Goal: Task Accomplishment & Management: Manage account settings

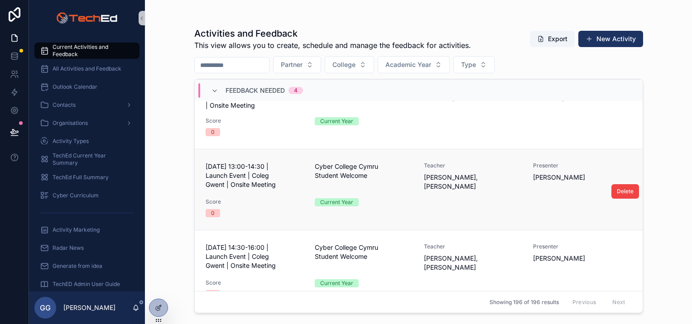
scroll to position [57, 0]
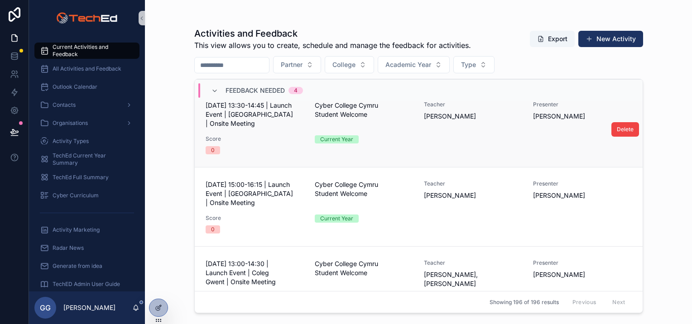
click at [277, 145] on div "Score 0" at bounding box center [255, 144] width 98 height 19
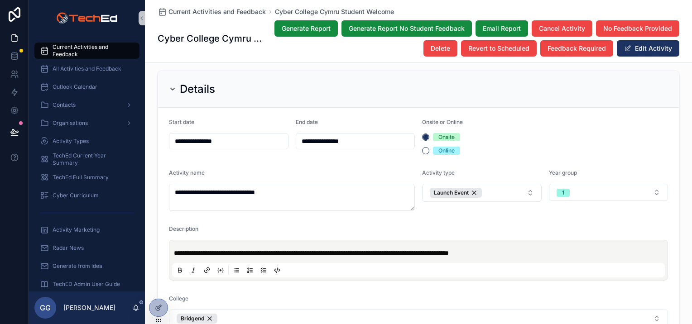
scroll to position [95, 0]
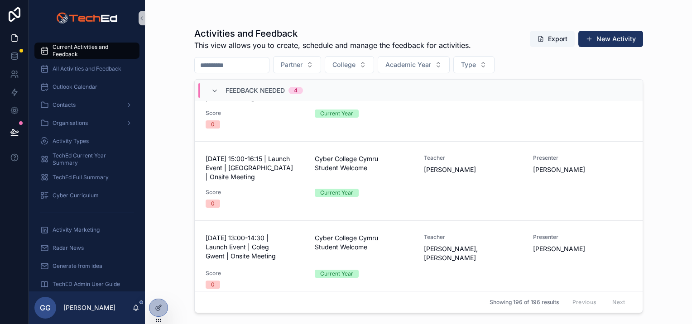
scroll to position [91, 0]
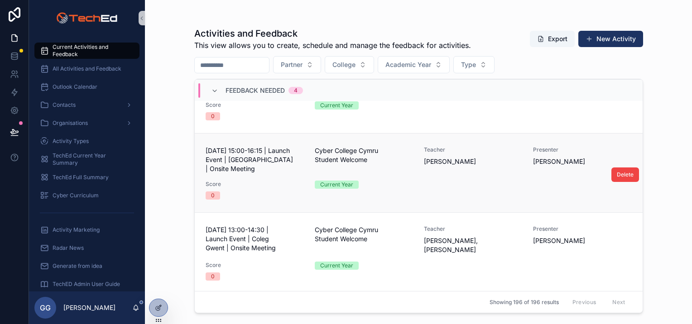
click at [277, 179] on div "[DATE] 15:00-16:15 | Launch Event | [GEOGRAPHIC_DATA] | Onsite Meeting Cyber Co…" at bounding box center [419, 172] width 426 height 53
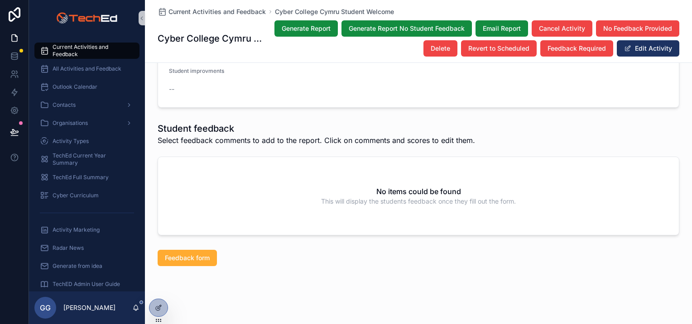
scroll to position [1130, 0]
click at [195, 253] on span "Feedback form" at bounding box center [187, 256] width 45 height 9
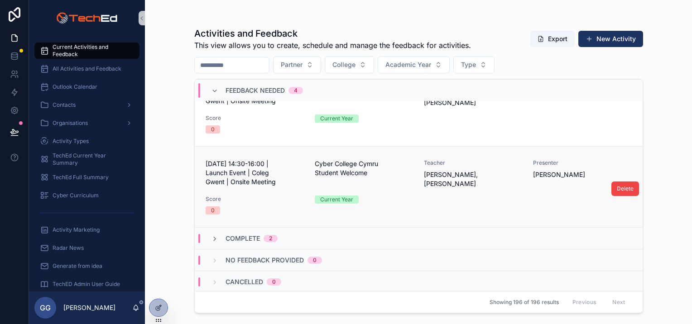
scroll to position [193, 0]
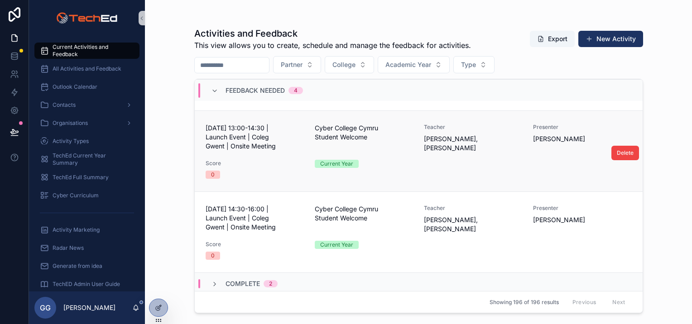
click at [276, 171] on div "0" at bounding box center [255, 175] width 98 height 8
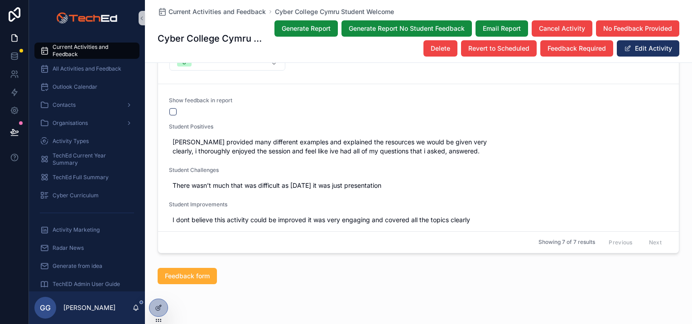
scroll to position [1096, 0]
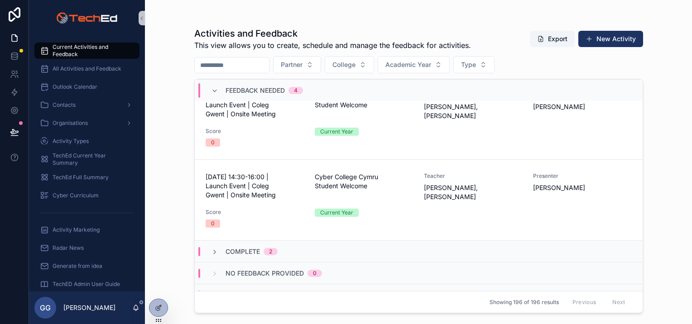
scroll to position [227, 0]
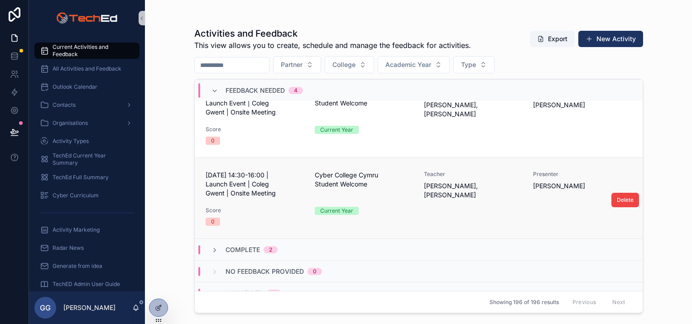
click at [283, 198] on div "[DATE] 14:30-16:00 | Launch Event | Coleg Gwent | Onsite Meeting" at bounding box center [255, 185] width 98 height 29
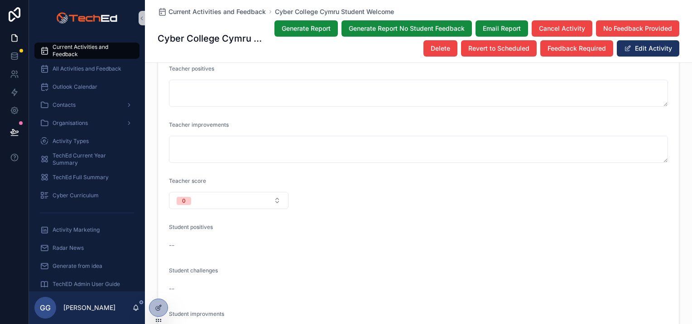
scroll to position [698, 0]
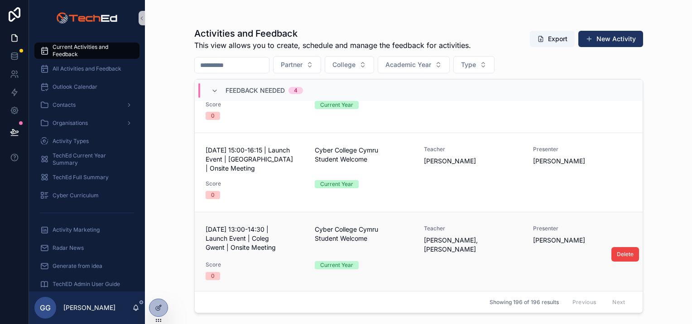
scroll to position [45, 0]
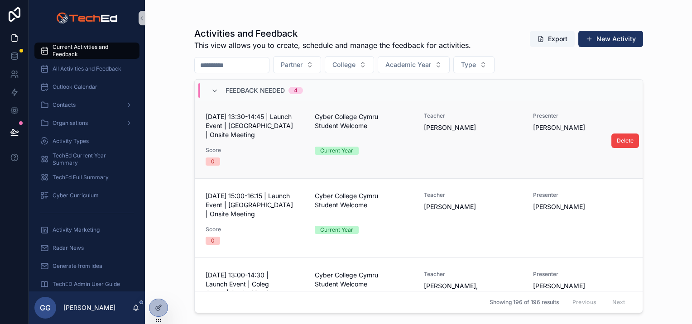
click at [266, 140] on div "[DATE] 13:30-14:45 | Launch Event | [GEOGRAPHIC_DATA] | Onsite Meeting Cyber Co…" at bounding box center [419, 138] width 426 height 53
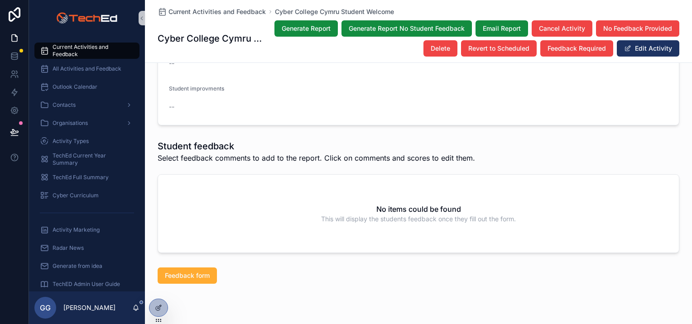
scroll to position [1130, 0]
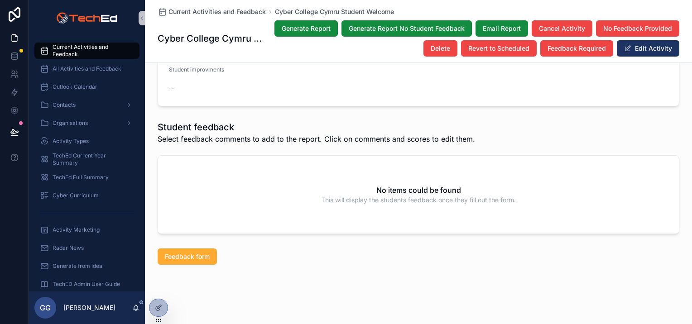
drag, startPoint x: 195, startPoint y: 211, endPoint x: 212, endPoint y: 213, distance: 17.0
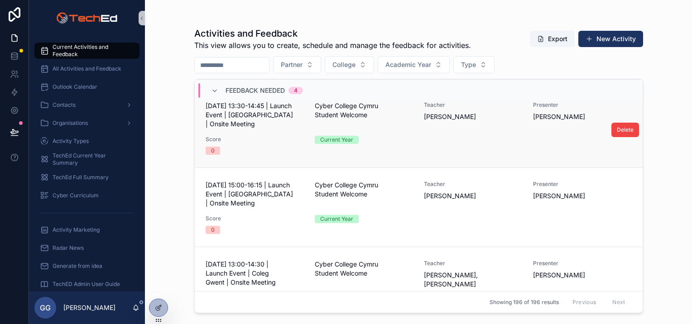
scroll to position [91, 0]
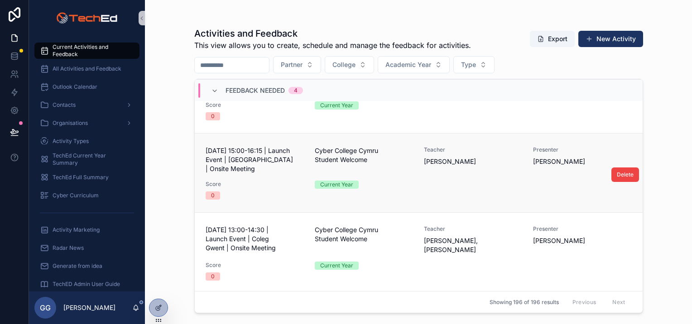
click at [271, 183] on span "Score" at bounding box center [255, 184] width 98 height 7
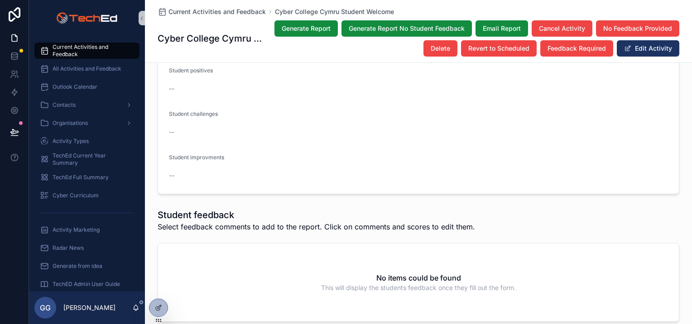
scroll to position [1130, 0]
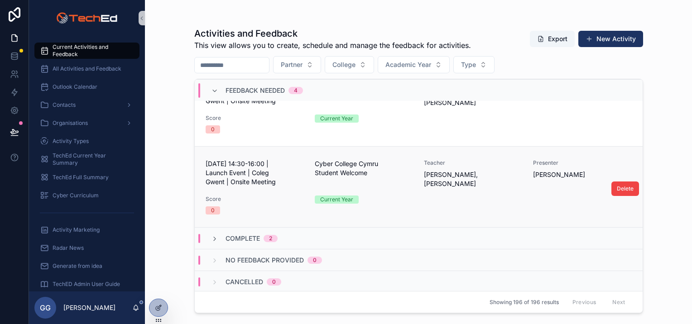
scroll to position [147, 0]
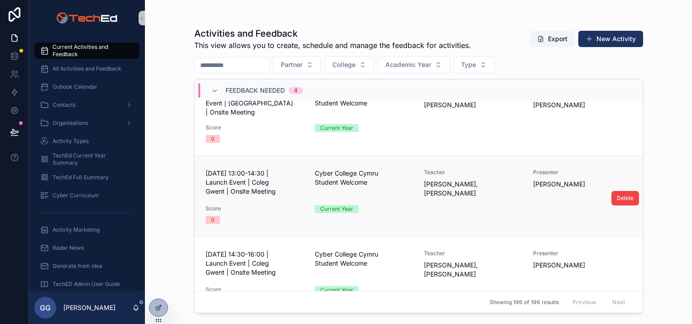
click at [276, 194] on span "[DATE] 13:00-14:30 | Launch Event | Coleg Gwent | Onsite Meeting" at bounding box center [255, 182] width 98 height 27
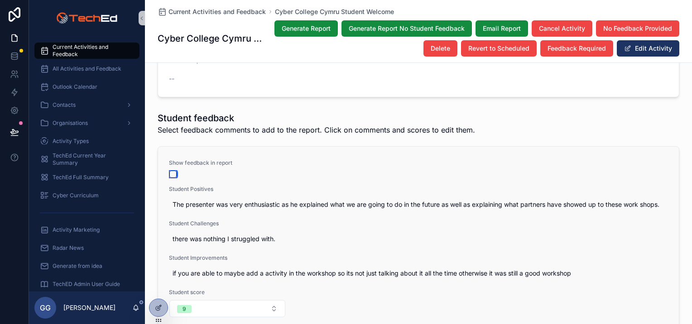
click at [169, 171] on button "scrollable content" at bounding box center [172, 174] width 7 height 7
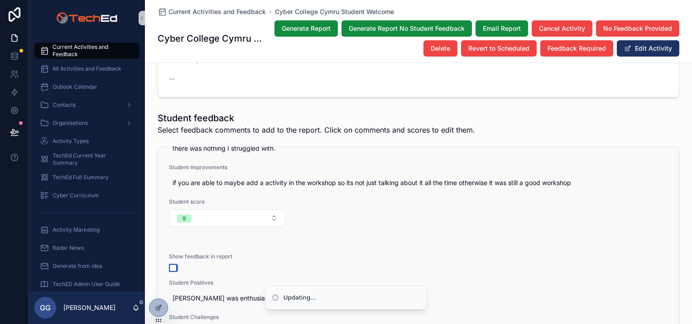
click at [169, 265] on button "scrollable content" at bounding box center [172, 268] width 7 height 7
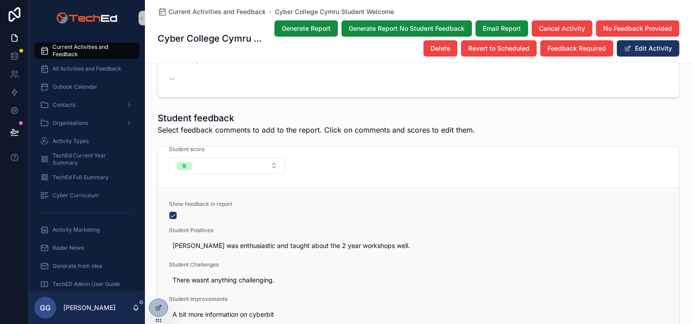
scroll to position [199, 0]
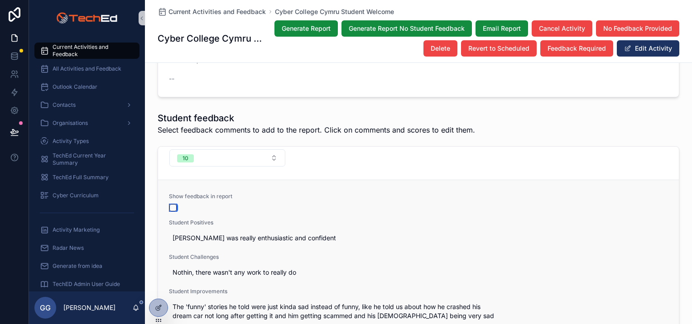
click at [171, 204] on button "scrollable content" at bounding box center [172, 207] width 7 height 7
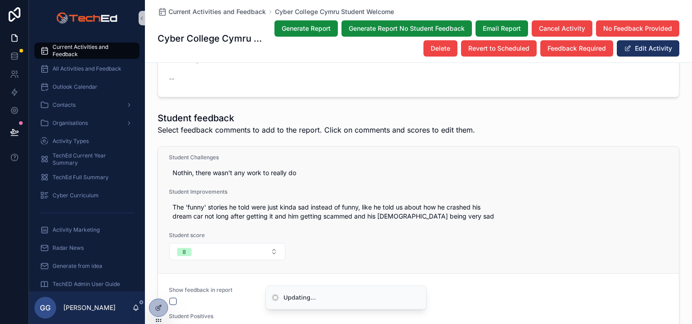
scroll to position [526, 0]
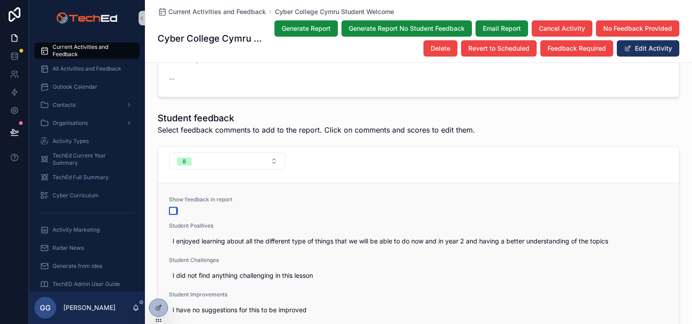
click at [169, 208] on button "scrollable content" at bounding box center [172, 211] width 7 height 7
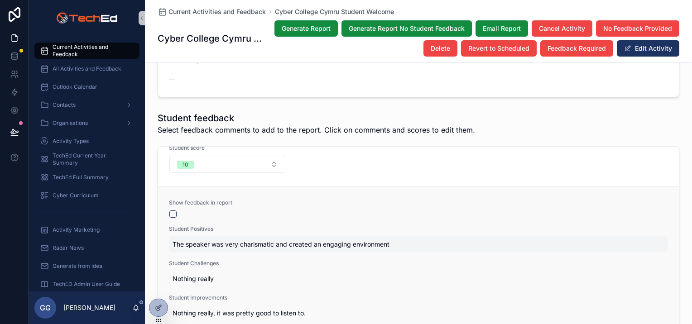
scroll to position [716, 0]
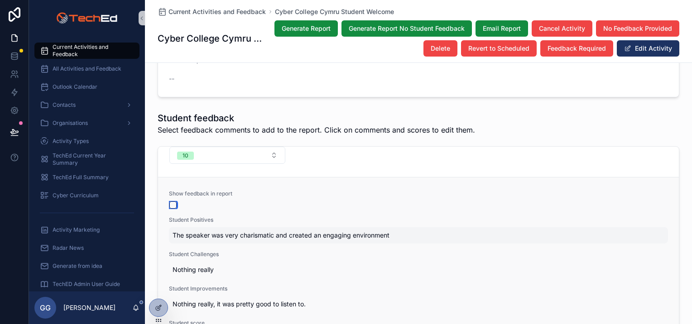
click at [171, 202] on button "scrollable content" at bounding box center [172, 205] width 7 height 7
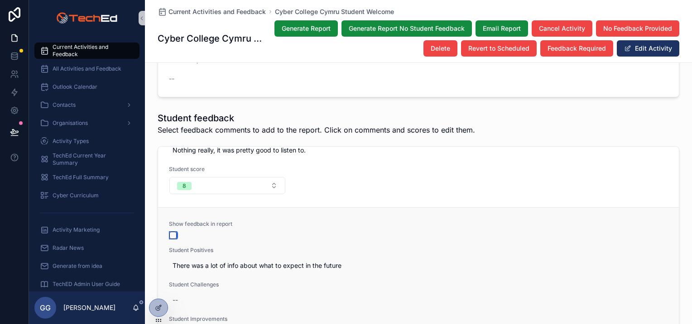
click at [170, 232] on button "scrollable content" at bounding box center [172, 235] width 7 height 7
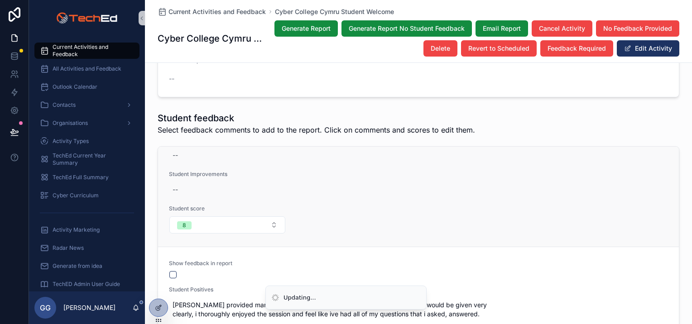
scroll to position [1096, 0]
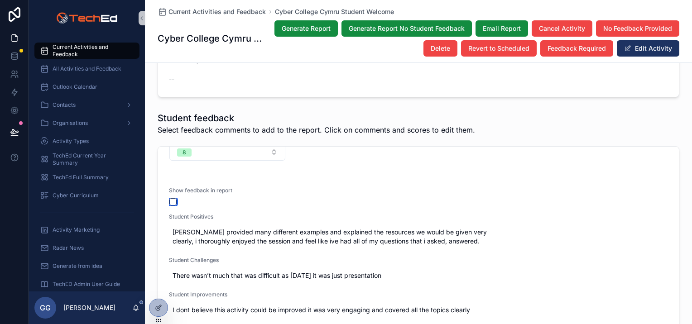
click at [169, 198] on button "scrollable content" at bounding box center [172, 201] width 7 height 7
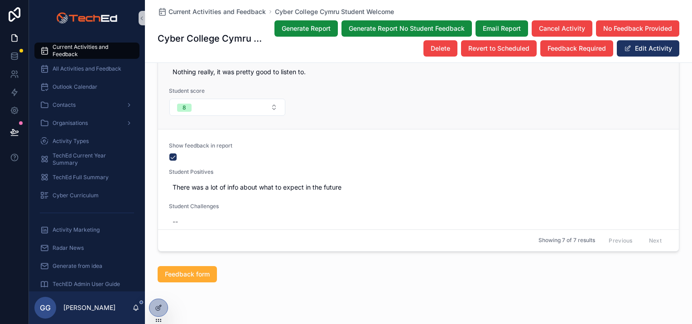
scroll to position [824, 0]
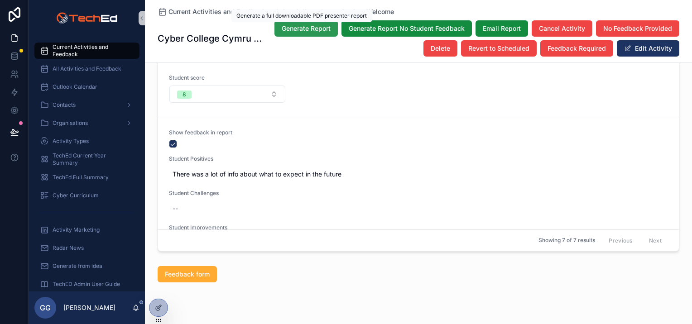
click at [293, 31] on span "Generate Report" at bounding box center [306, 28] width 49 height 9
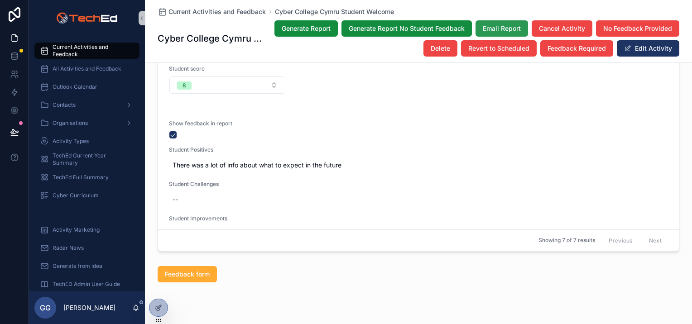
scroll to position [842, 0]
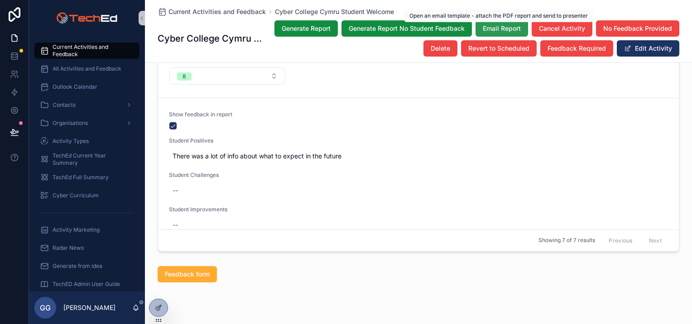
click at [495, 29] on span "Email Report" at bounding box center [502, 28] width 38 height 9
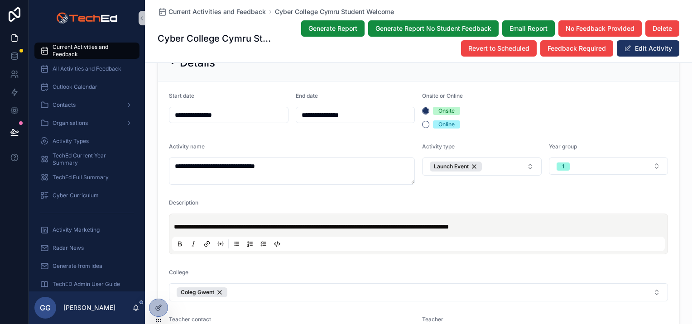
scroll to position [0, 0]
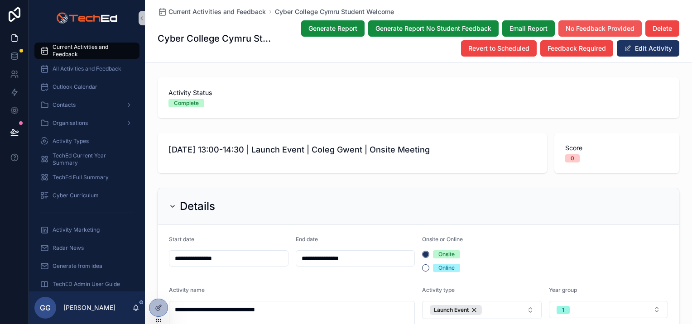
click at [581, 31] on span "No Feedback Provided" at bounding box center [600, 28] width 69 height 9
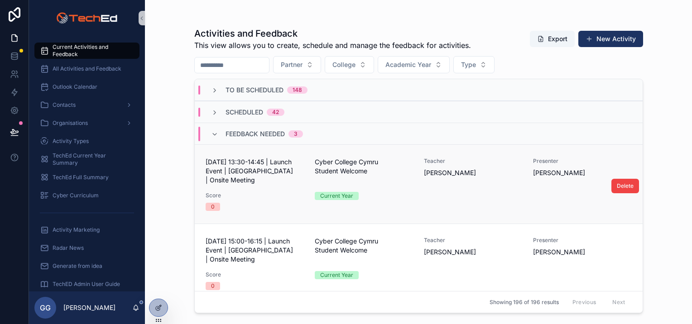
click at [298, 169] on span "[DATE] 13:30-14:45 | Launch Event | [GEOGRAPHIC_DATA] | Onsite Meeting" at bounding box center [255, 171] width 98 height 27
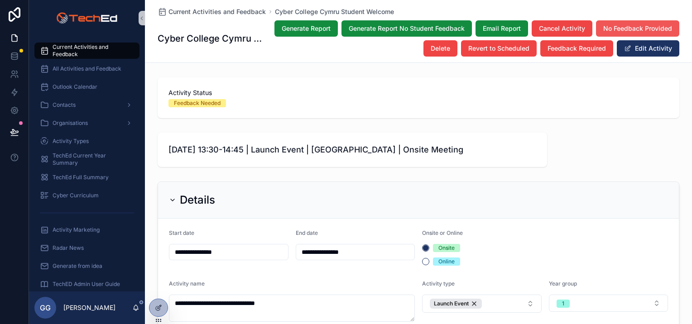
click at [603, 27] on span "No Feedback Provided" at bounding box center [637, 28] width 69 height 9
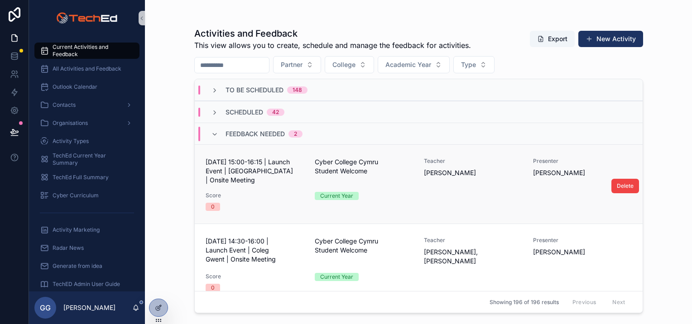
click at [260, 192] on span "Score" at bounding box center [255, 195] width 98 height 7
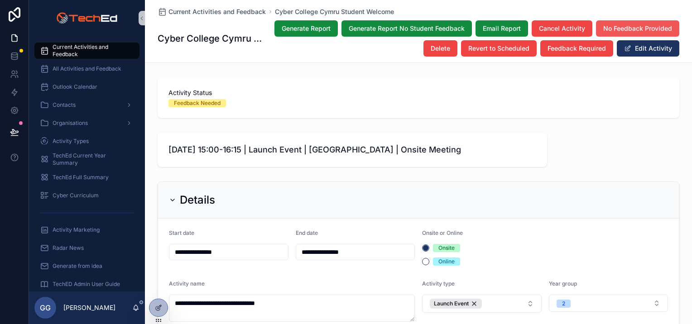
click at [636, 26] on span "No Feedback Provided" at bounding box center [637, 28] width 69 height 9
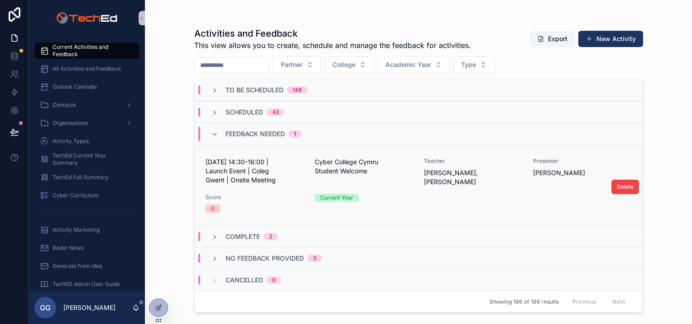
click at [285, 166] on span "[DATE] 14:30-16:00 | Launch Event | Coleg Gwent | Onsite Meeting" at bounding box center [255, 171] width 98 height 27
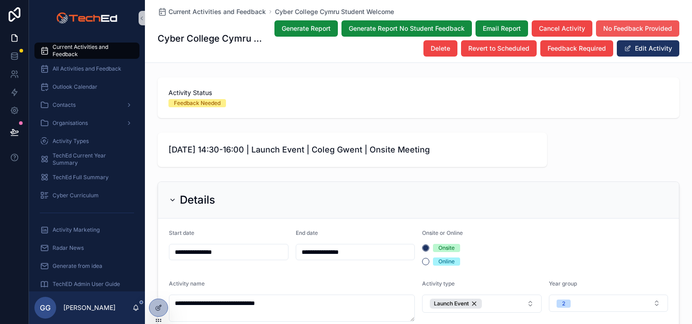
click at [623, 22] on button "No Feedback Provided" at bounding box center [637, 28] width 83 height 16
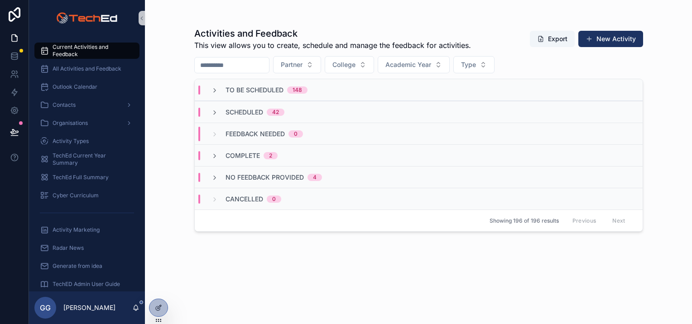
click at [217, 173] on div "No Feedback Provided 4" at bounding box center [266, 177] width 111 height 9
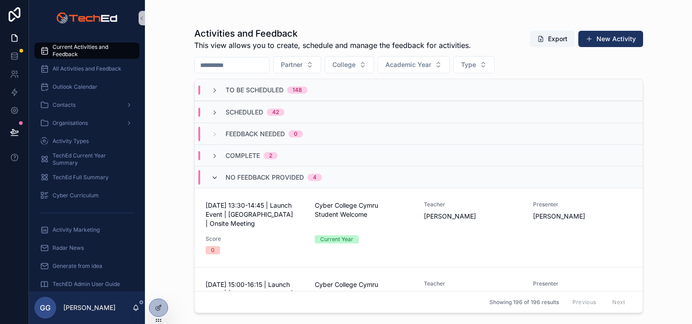
click at [217, 178] on icon "scrollable content" at bounding box center [214, 177] width 7 height 7
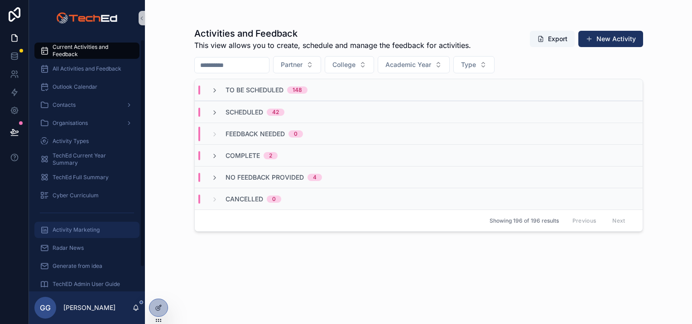
scroll to position [31, 0]
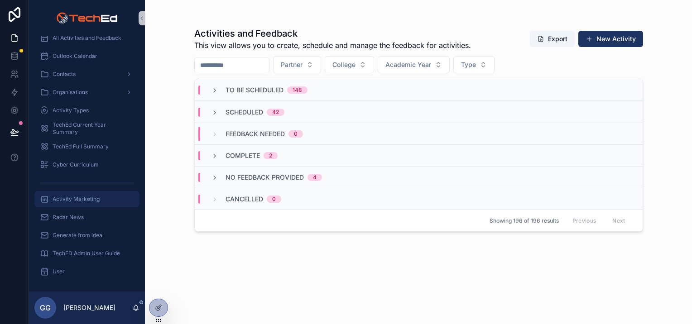
click at [86, 201] on span "Activity Marketing" at bounding box center [76, 199] width 47 height 7
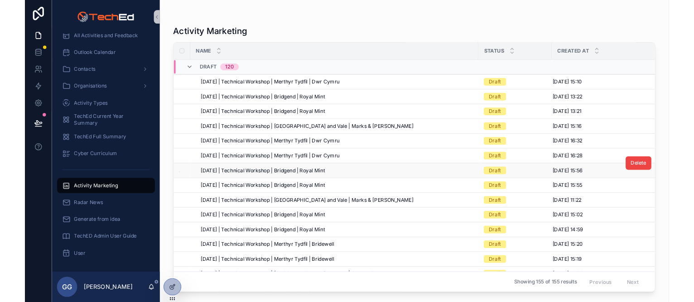
scroll to position [194, 0]
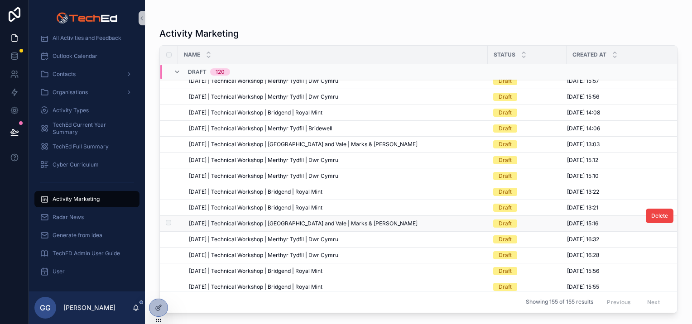
click at [395, 222] on div "[DATE] | Technical Workshop | [GEOGRAPHIC_DATA] and Vale | Marks & [PERSON_NAME…" at bounding box center [336, 223] width 294 height 7
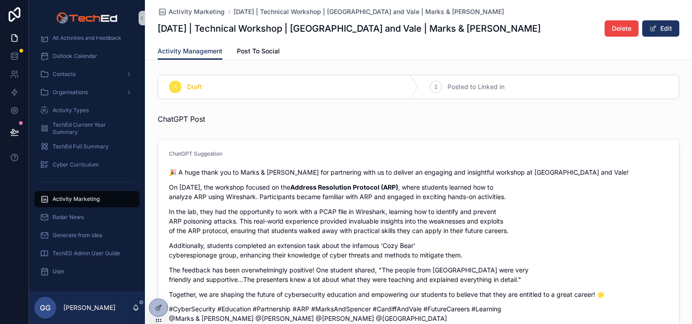
click at [80, 196] on span "Activity Marketing" at bounding box center [76, 199] width 47 height 7
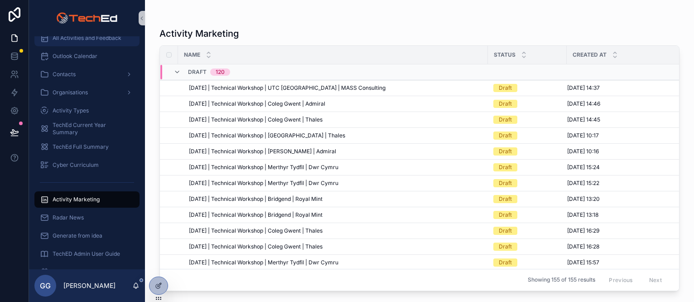
click at [106, 43] on div "All Activities and Feedback" at bounding box center [87, 38] width 94 height 14
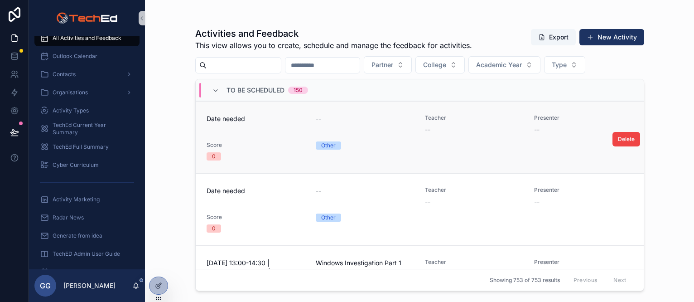
scroll to position [317, 0]
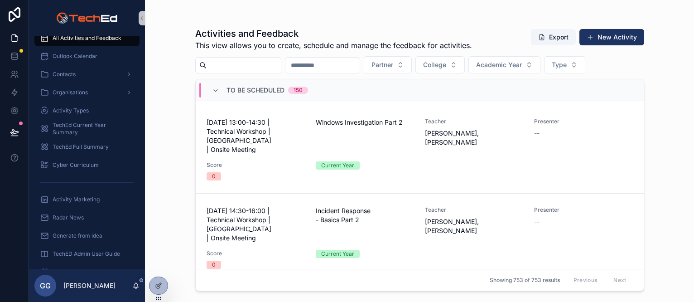
click at [215, 95] on div "To Be Scheduled 150" at bounding box center [260, 90] width 96 height 14
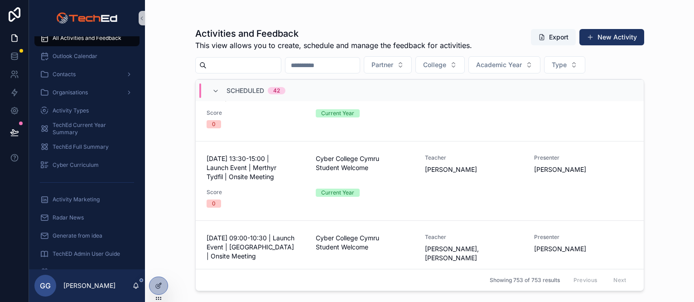
scroll to position [321, 0]
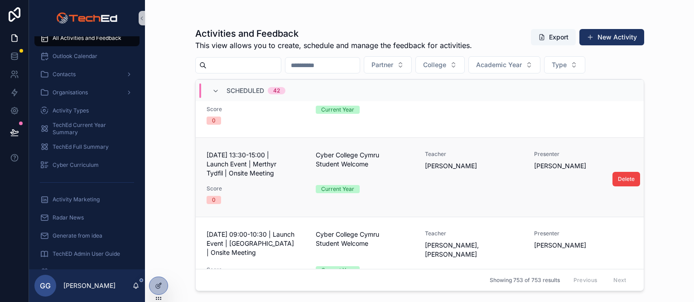
click at [265, 150] on span "[DATE] 13:30-15:00 | Launch Event | Merthyr Tydfil | Onsite Meeting" at bounding box center [256, 163] width 98 height 27
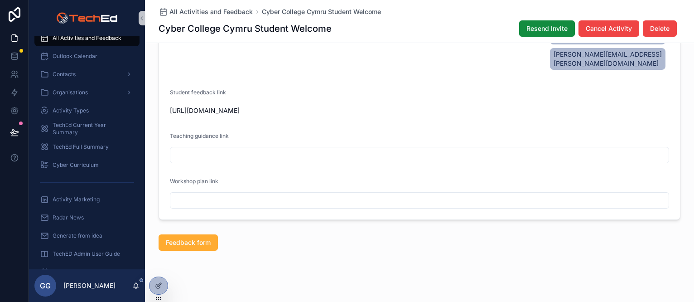
scroll to position [419, 0]
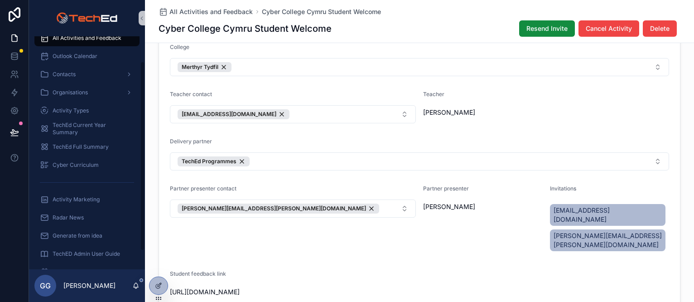
click at [87, 38] on span "All Activities and Feedback" at bounding box center [87, 37] width 69 height 7
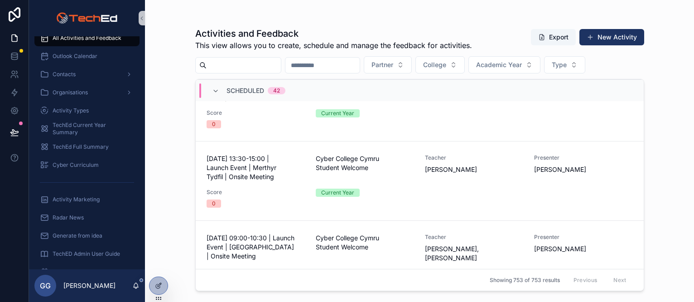
scroll to position [725, 0]
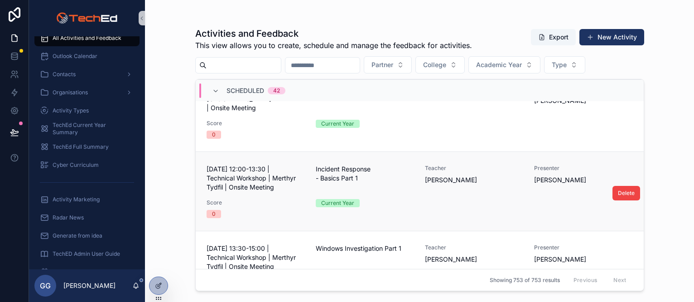
click at [270, 210] on div "0" at bounding box center [256, 214] width 98 height 8
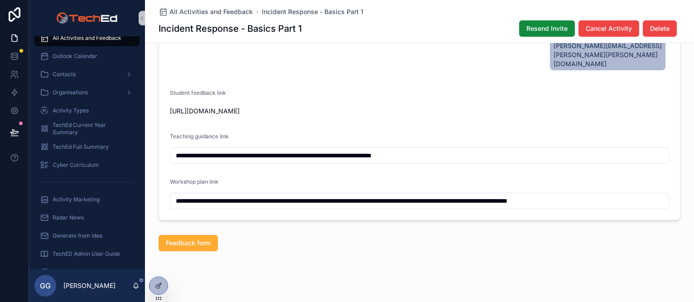
scroll to position [863, 0]
drag, startPoint x: 110, startPoint y: 40, endPoint x: 116, endPoint y: 46, distance: 8.0
click at [110, 40] on span "All Activities and Feedback" at bounding box center [87, 37] width 69 height 7
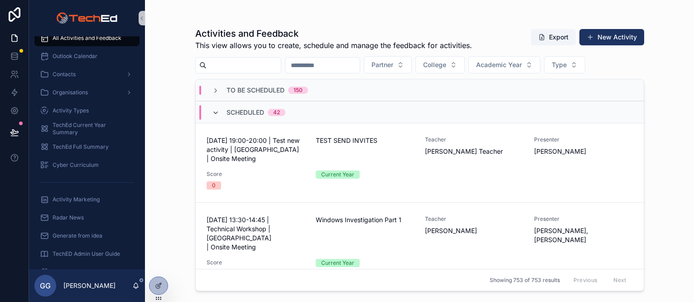
click at [212, 109] on icon "scrollable content" at bounding box center [215, 112] width 7 height 7
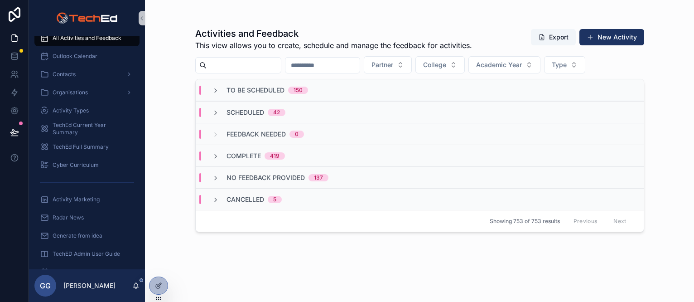
click at [230, 114] on span "Scheduled" at bounding box center [246, 112] width 38 height 9
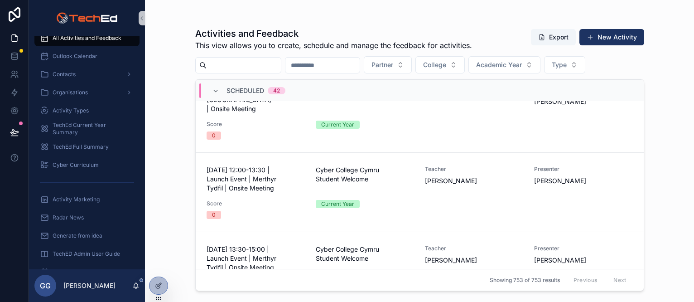
scroll to position [45, 0]
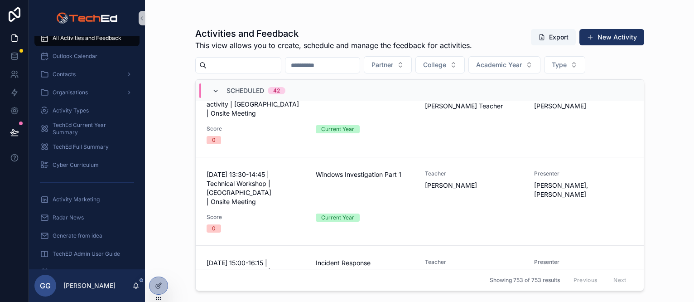
click at [215, 90] on icon "scrollable content" at bounding box center [215, 90] width 7 height 7
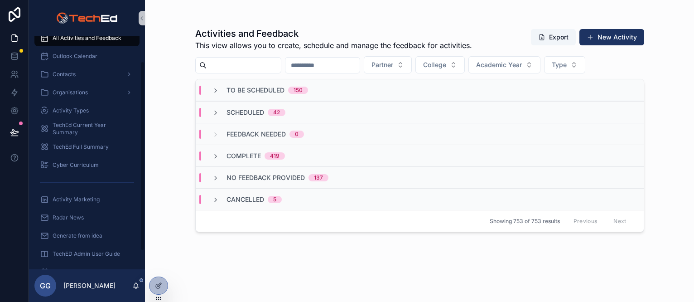
click at [172, 145] on div "Activities and Feedback This view allows you to create, schedule and manage the…" at bounding box center [419, 151] width 549 height 302
click at [214, 86] on div "To Be Scheduled 150" at bounding box center [260, 90] width 96 height 9
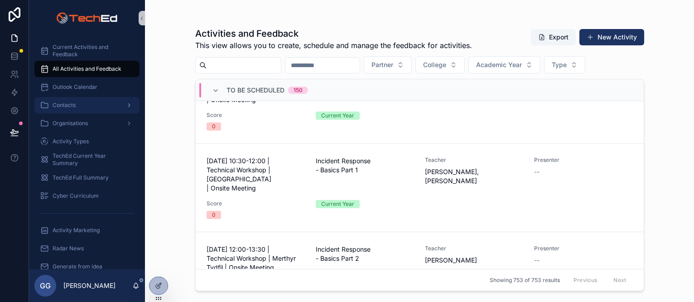
click at [82, 106] on div "Contacts" at bounding box center [87, 105] width 94 height 14
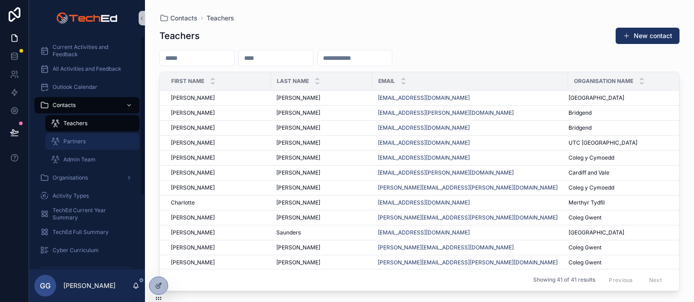
click at [94, 144] on div "Partners" at bounding box center [92, 141] width 83 height 14
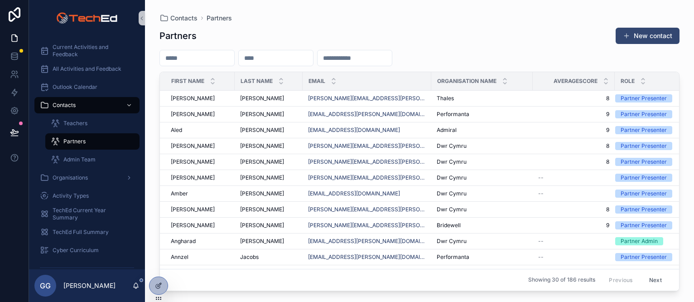
click at [649, 36] on button "New contact" at bounding box center [648, 36] width 64 height 16
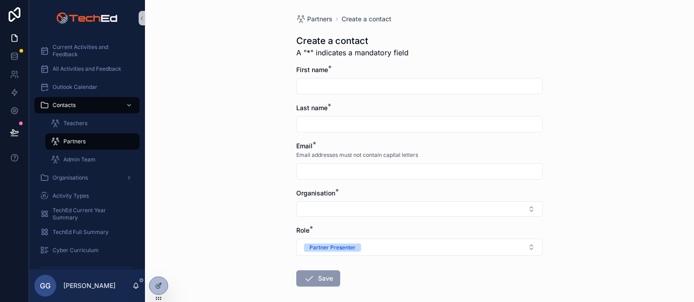
click at [351, 84] on input "scrollable content" at bounding box center [420, 86] width 246 height 13
type input "***"
type input "**********"
click at [324, 88] on input "***" at bounding box center [420, 86] width 246 height 13
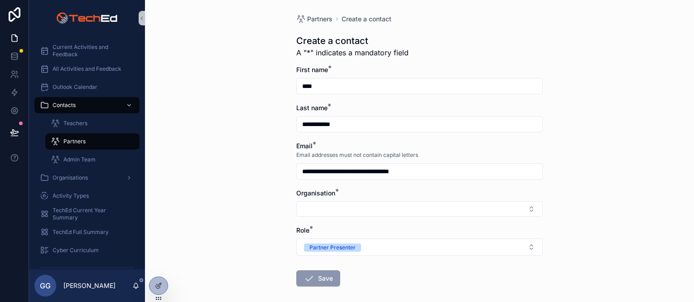
drag, startPoint x: 297, startPoint y: 86, endPoint x: 307, endPoint y: 84, distance: 10.1
click at [299, 85] on input "***" at bounding box center [420, 86] width 246 height 13
click at [314, 82] on input "***" at bounding box center [420, 86] width 246 height 13
type input "****"
drag, startPoint x: 347, startPoint y: 122, endPoint x: 351, endPoint y: 125, distance: 5.2
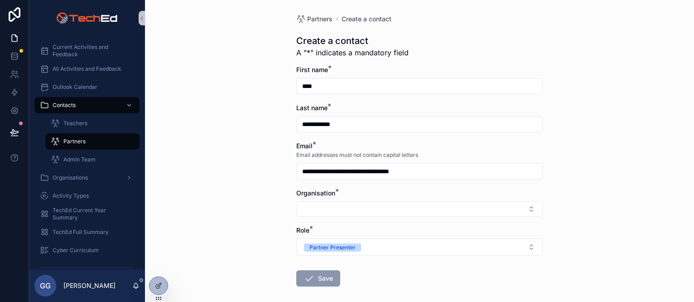
click at [347, 122] on input "**********" at bounding box center [420, 124] width 246 height 13
type input "**********"
click at [344, 168] on input "**********" at bounding box center [420, 171] width 246 height 13
click at [350, 170] on input "**********" at bounding box center [420, 171] width 246 height 13
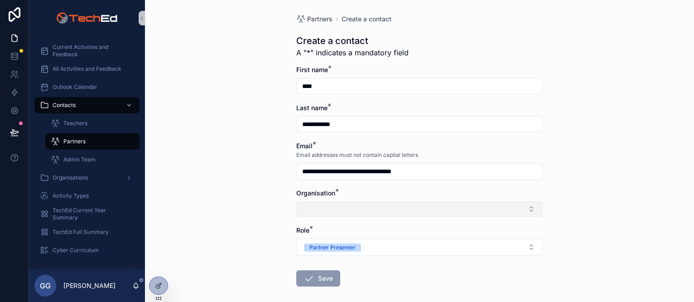
type input "**********"
click at [327, 204] on button "Select Button" at bounding box center [419, 208] width 246 height 15
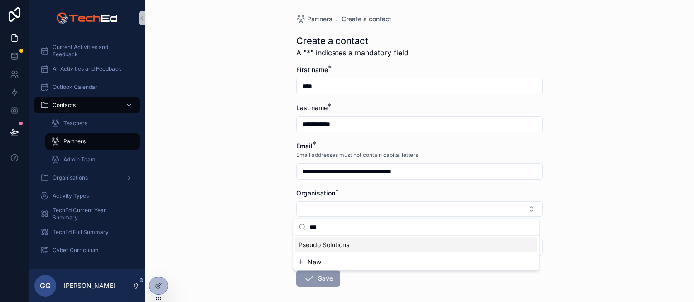
type input "***"
click at [338, 246] on span "Pseudo Solutions" at bounding box center [324, 244] width 51 height 9
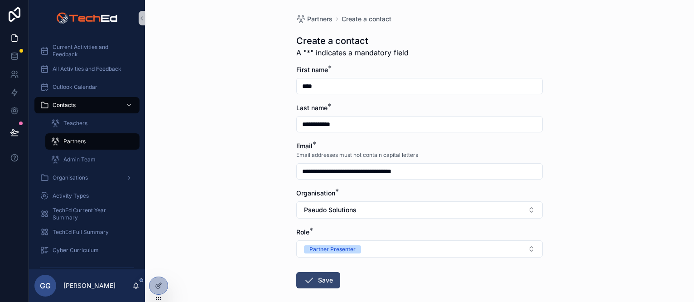
click at [332, 279] on button "Save" at bounding box center [318, 280] width 44 height 16
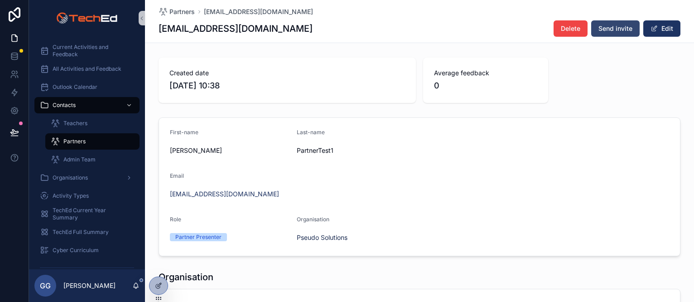
click at [614, 31] on span "Send invite" at bounding box center [616, 28] width 34 height 9
click at [91, 54] on span "Current Activities and Feedback" at bounding box center [92, 50] width 78 height 14
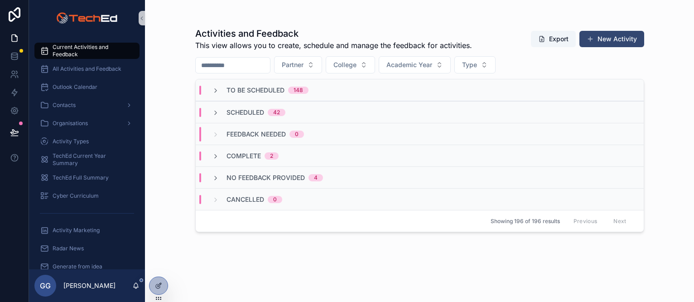
click at [603, 38] on button "New Activity" at bounding box center [611, 39] width 65 height 16
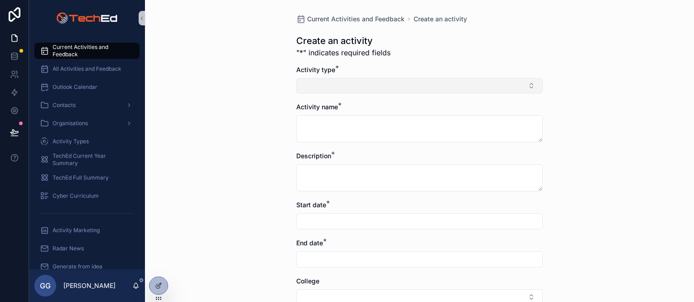
click at [350, 84] on button "Select Button" at bounding box center [419, 85] width 246 height 15
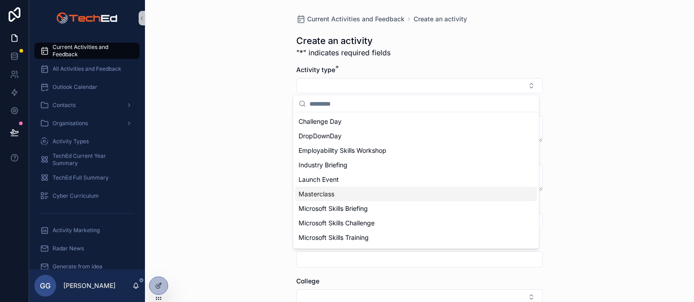
scroll to position [71, 0]
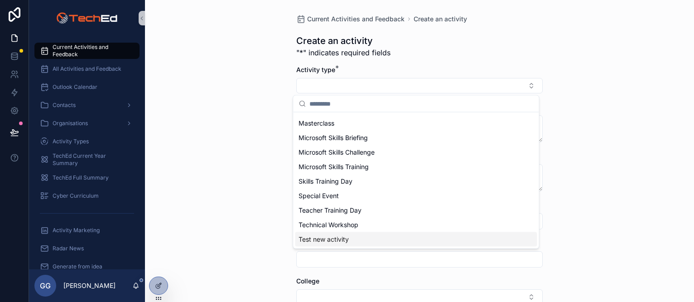
click at [339, 240] on span "Test new activity" at bounding box center [324, 239] width 50 height 9
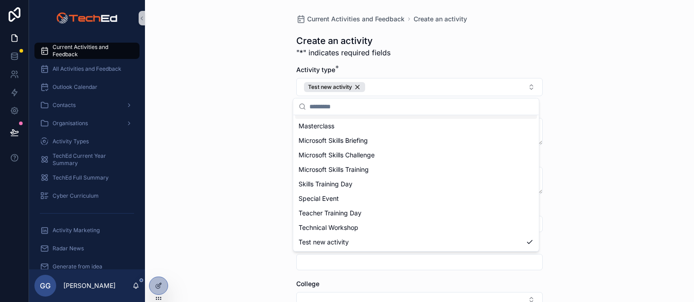
click at [263, 118] on div "Current Activities and Feedback Create an activity Create an activity "*" indic…" at bounding box center [419, 151] width 549 height 302
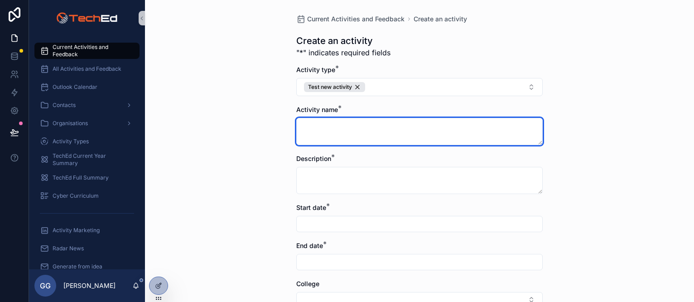
click at [352, 130] on textarea "scrollable content" at bounding box center [419, 131] width 246 height 27
type textarea "**********"
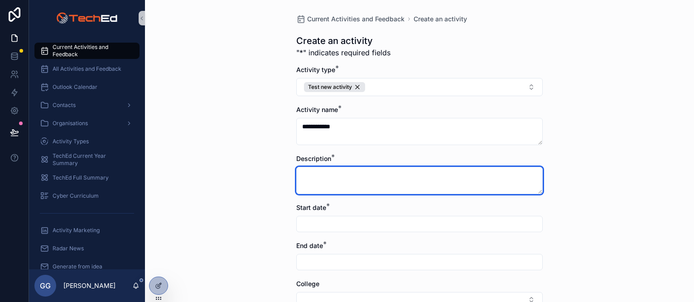
click at [336, 180] on textarea "scrollable content" at bounding box center [419, 180] width 246 height 27
paste textarea "**********"
type textarea "**********"
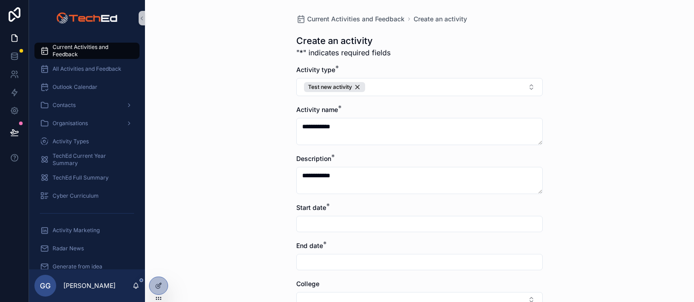
click at [255, 190] on div "**********" at bounding box center [419, 151] width 549 height 302
click at [317, 227] on input "scrollable content" at bounding box center [420, 223] width 246 height 13
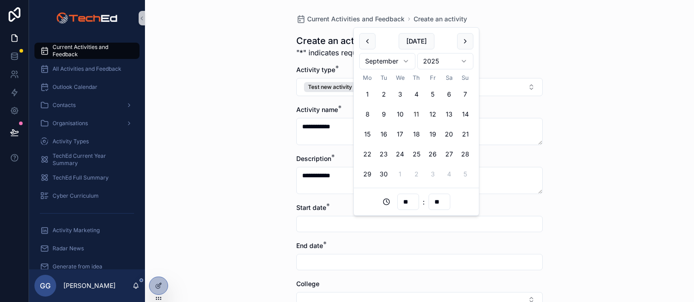
click at [406, 64] on html "**********" at bounding box center [347, 151] width 694 height 302
click at [465, 113] on button "12" at bounding box center [465, 114] width 16 height 16
click at [411, 203] on input "**" at bounding box center [408, 201] width 21 height 13
click at [402, 183] on div "08" at bounding box center [407, 183] width 41 height 14
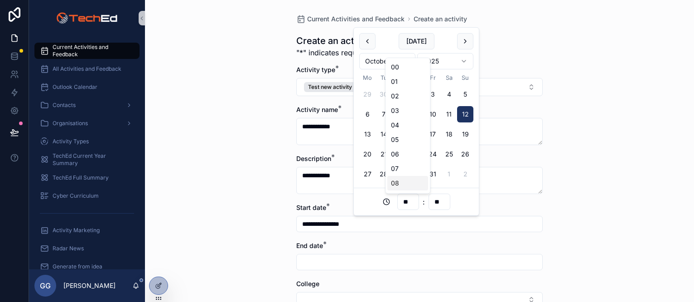
type input "**********"
type input "**"
click at [328, 257] on input "scrollable content" at bounding box center [420, 262] width 246 height 13
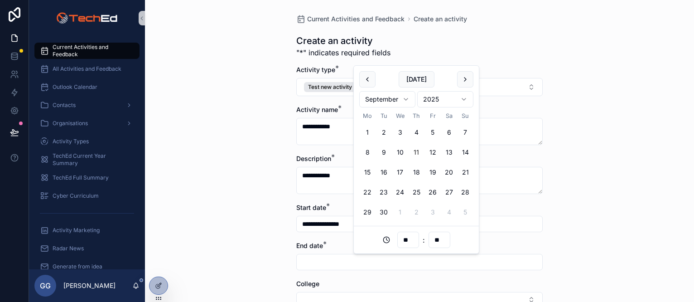
click at [409, 97] on html "**********" at bounding box center [347, 151] width 694 height 302
click at [411, 240] on input "**" at bounding box center [408, 239] width 21 height 13
click at [395, 142] on div "09" at bounding box center [407, 144] width 41 height 14
click at [240, 207] on div "**********" at bounding box center [419, 151] width 549 height 302
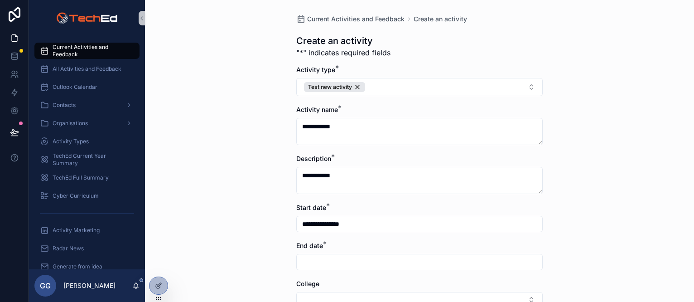
click at [322, 264] on input "scrollable content" at bounding box center [420, 262] width 246 height 13
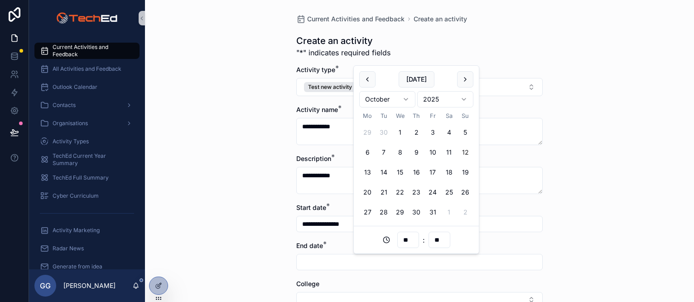
click at [464, 151] on button "12" at bounding box center [465, 152] width 16 height 16
click at [410, 243] on input "**" at bounding box center [408, 239] width 21 height 13
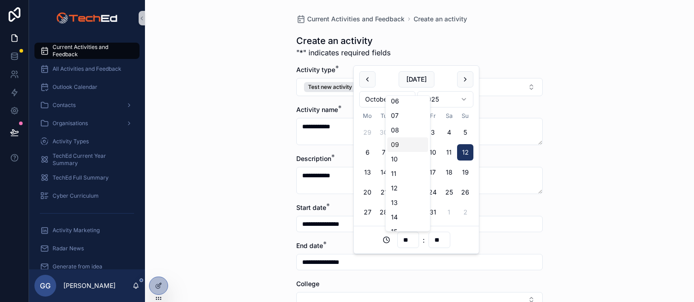
click at [399, 143] on div "09" at bounding box center [407, 144] width 41 height 14
type input "**********"
type input "**"
click at [263, 219] on div "**********" at bounding box center [419, 151] width 549 height 302
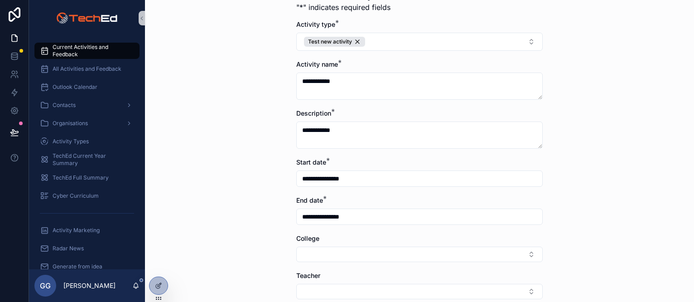
scroll to position [136, 0]
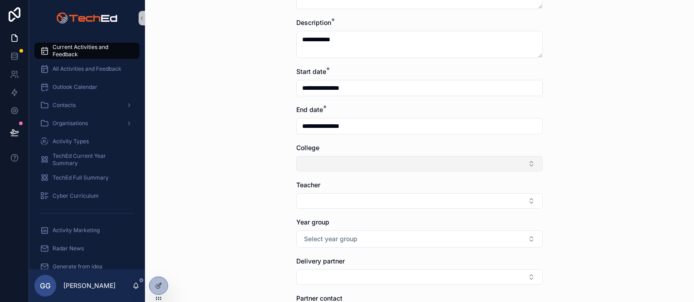
click at [312, 164] on button "Select Button" at bounding box center [419, 163] width 246 height 15
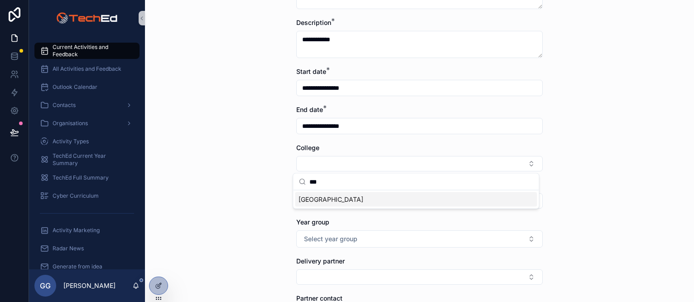
type input "***"
click at [315, 192] on div "[GEOGRAPHIC_DATA]" at bounding box center [416, 199] width 242 height 14
click at [257, 220] on div "**********" at bounding box center [419, 151] width 549 height 302
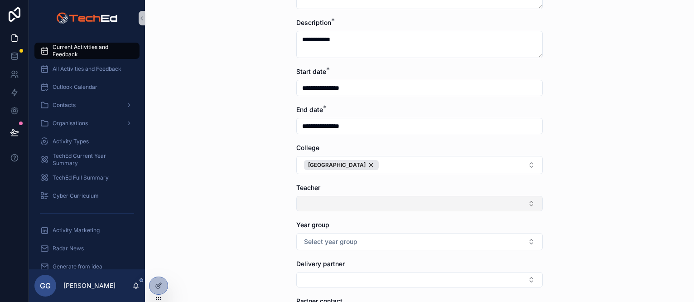
click at [333, 204] on button "Select Button" at bounding box center [419, 203] width 246 height 15
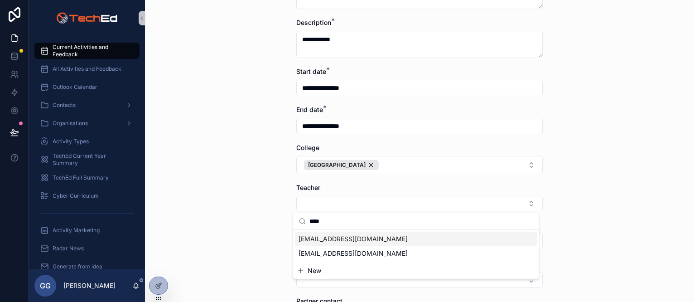
type input "****"
click at [348, 237] on span "[EMAIL_ADDRESS][DOMAIN_NAME]" at bounding box center [353, 238] width 109 height 9
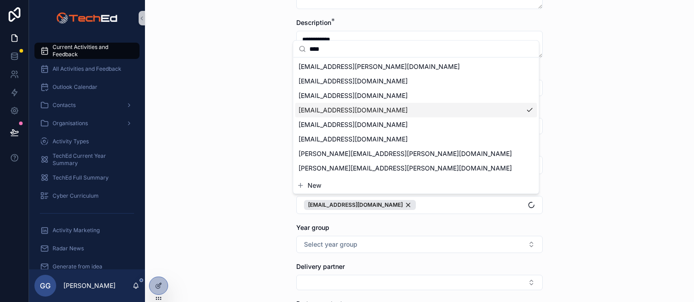
click at [265, 227] on div "**********" at bounding box center [419, 151] width 549 height 302
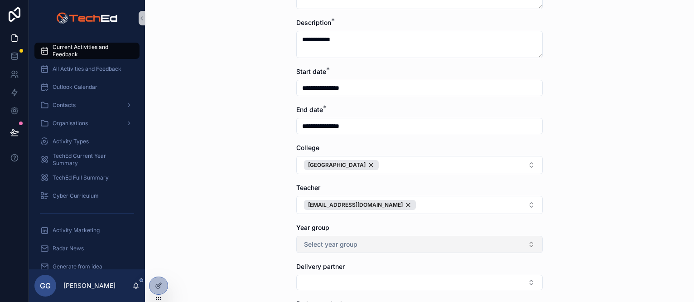
click at [330, 242] on span "Select year group" at bounding box center [330, 244] width 53 height 9
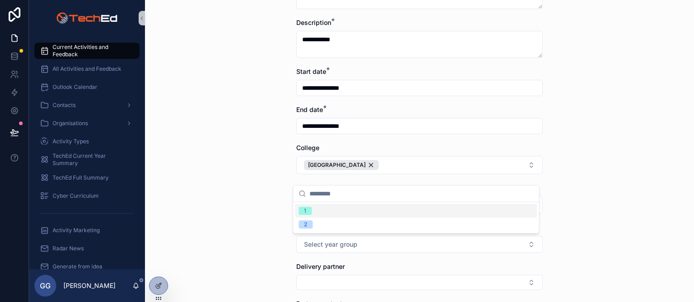
click at [327, 208] on div "1" at bounding box center [416, 211] width 242 height 14
click at [233, 222] on div "**********" at bounding box center [419, 151] width 549 height 302
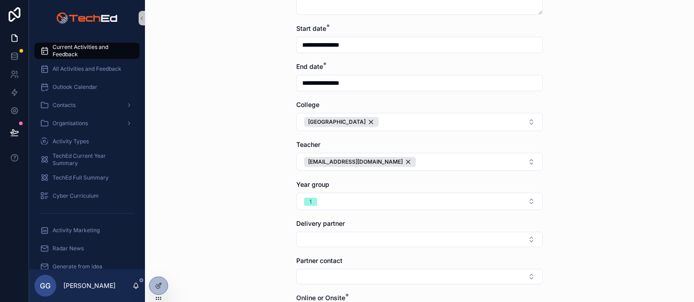
scroll to position [227, 0]
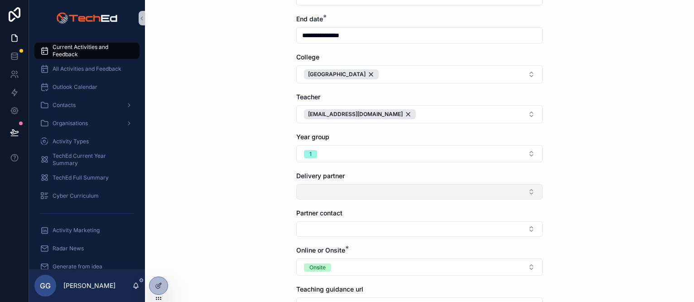
click at [321, 185] on button "Select Button" at bounding box center [419, 191] width 246 height 15
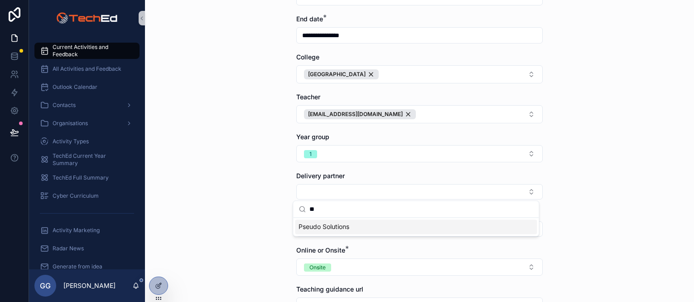
type input "**"
click at [343, 227] on span "Pseudo Solutions" at bounding box center [324, 226] width 51 height 9
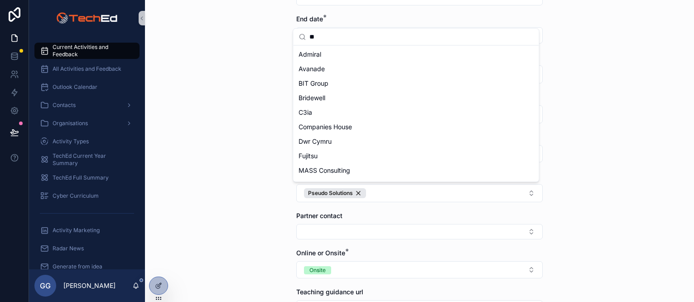
click at [261, 225] on div "**********" at bounding box center [419, 151] width 549 height 302
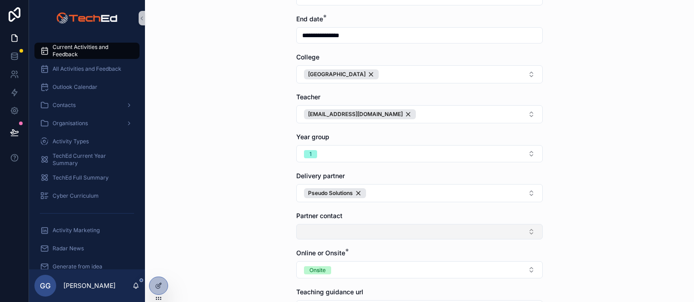
click at [317, 233] on button "Select Button" at bounding box center [419, 231] width 246 height 15
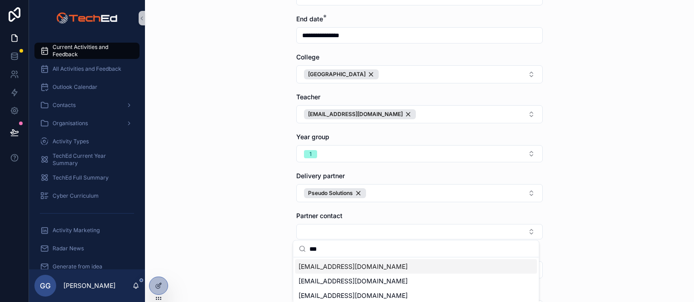
type input "***"
click at [352, 266] on span "[EMAIL_ADDRESS][DOMAIN_NAME]" at bounding box center [353, 266] width 109 height 9
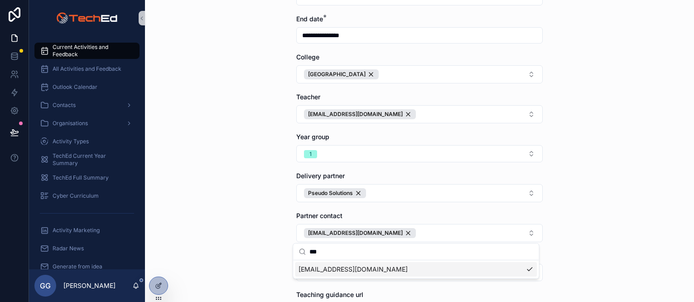
click at [239, 232] on div "**********" at bounding box center [419, 151] width 549 height 302
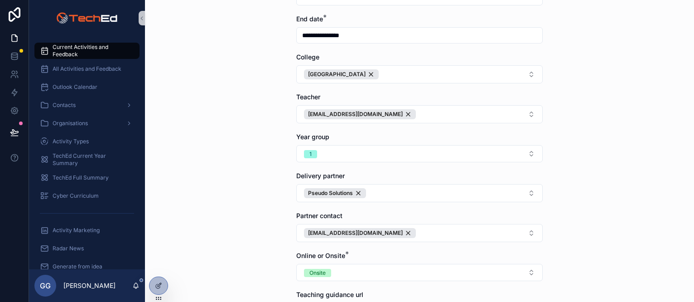
scroll to position [362, 0]
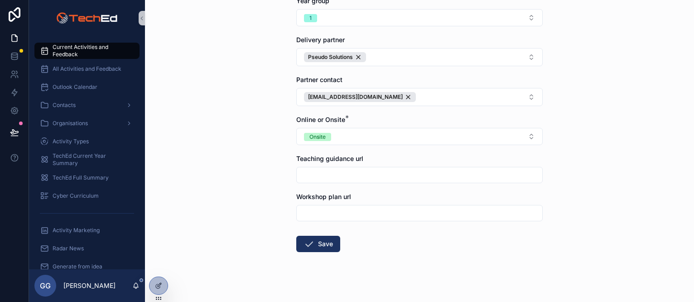
click at [314, 178] on input "scrollable content" at bounding box center [420, 175] width 246 height 13
type input "**********"
click at [321, 214] on input "scrollable content" at bounding box center [420, 213] width 246 height 13
type input "**********"
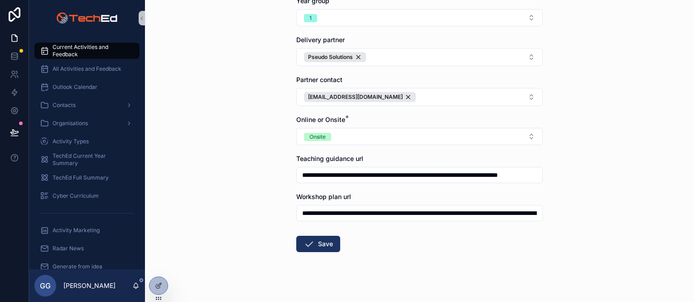
click at [228, 235] on div "**********" at bounding box center [419, 151] width 549 height 302
click at [323, 243] on button "Save" at bounding box center [318, 244] width 44 height 16
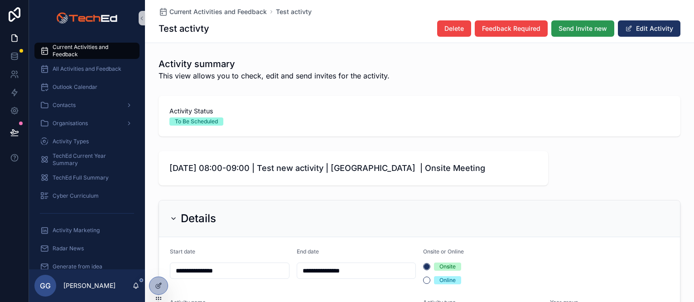
click at [566, 33] on span "Send Invite new" at bounding box center [583, 28] width 48 height 9
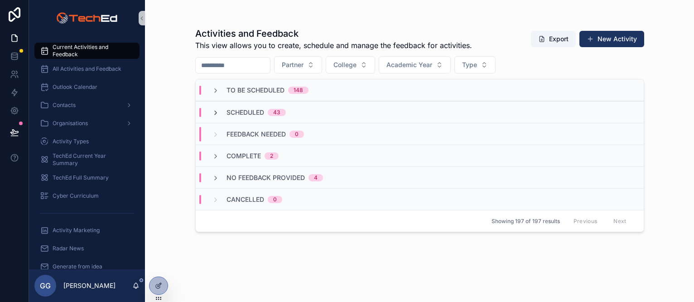
click at [216, 109] on icon "scrollable content" at bounding box center [215, 112] width 7 height 7
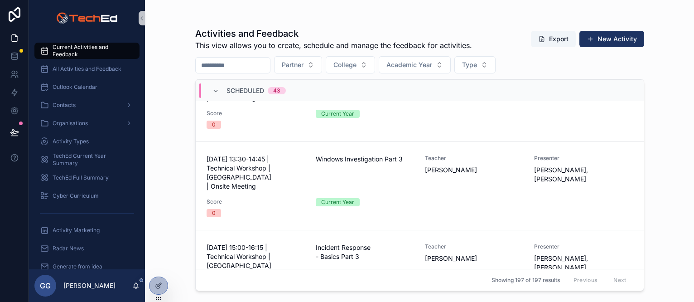
scroll to position [1562, 0]
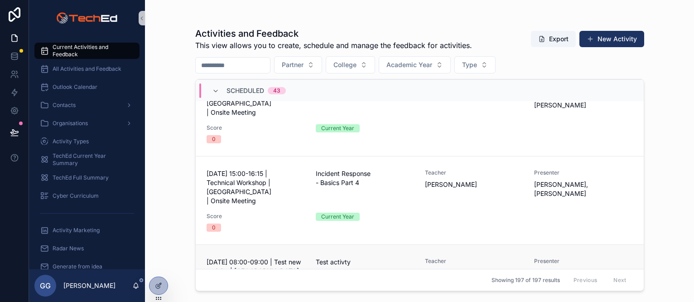
click at [396, 257] on div "[DATE] 08:00-09:00 | Test new activity | [GEOGRAPHIC_DATA] | Onsite Meeting Tes…" at bounding box center [420, 283] width 426 height 53
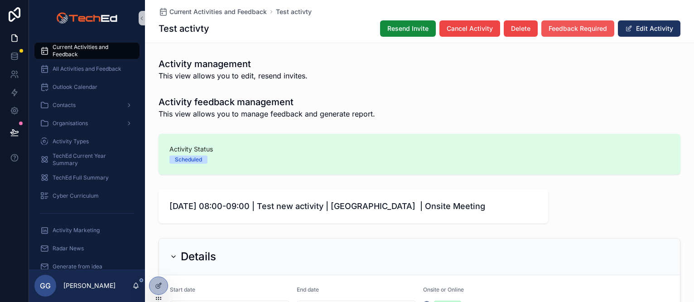
click at [561, 22] on button "Feedback Required" at bounding box center [577, 28] width 73 height 16
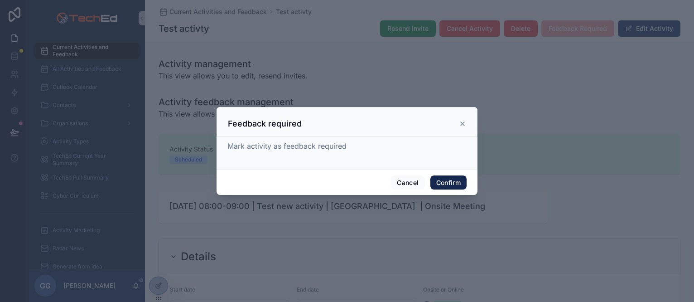
click at [459, 180] on button "Confirm" at bounding box center [448, 182] width 36 height 14
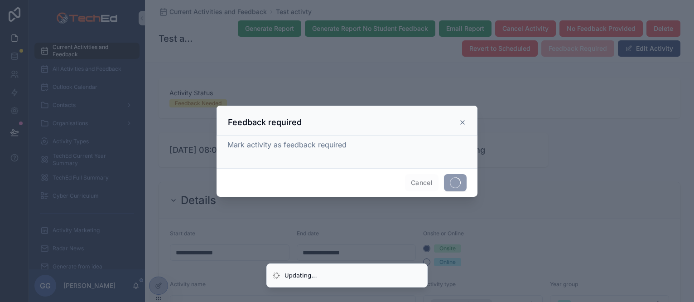
click at [200, 73] on div at bounding box center [347, 151] width 694 height 302
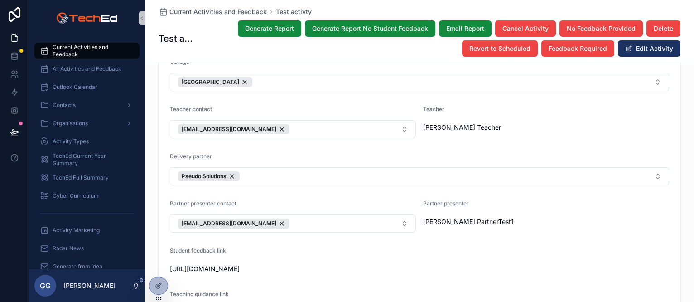
scroll to position [362, 0]
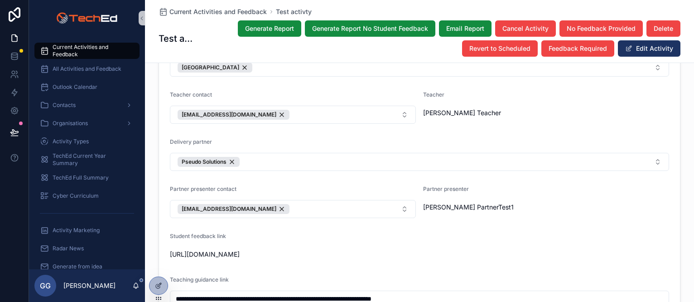
click at [77, 52] on span "Current Activities and Feedback" at bounding box center [92, 50] width 78 height 14
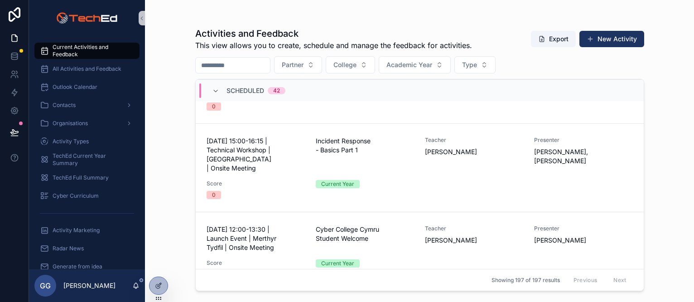
scroll to position [91, 0]
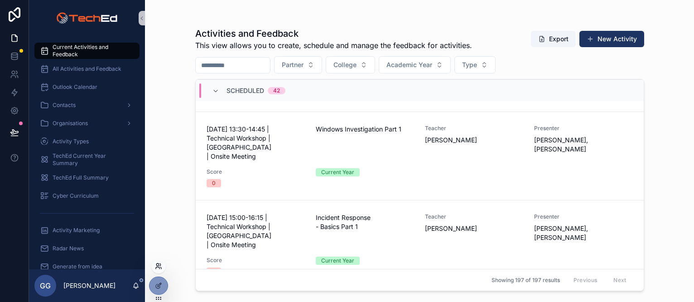
click at [158, 269] on icon at bounding box center [158, 265] width 7 height 7
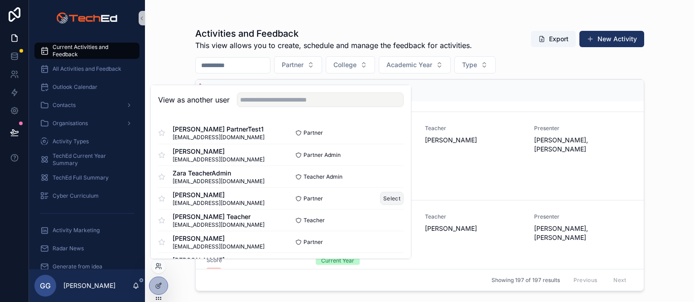
click at [382, 199] on button "Select" at bounding box center [392, 198] width 24 height 13
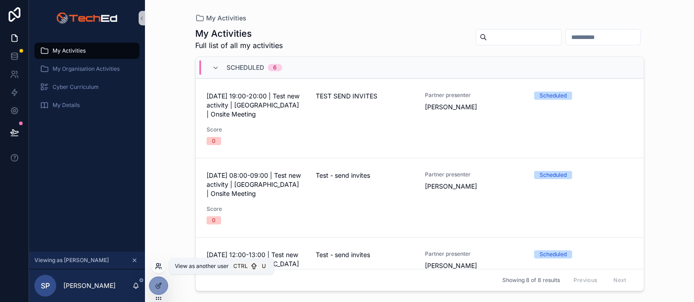
click at [155, 267] on icon at bounding box center [158, 265] width 7 height 7
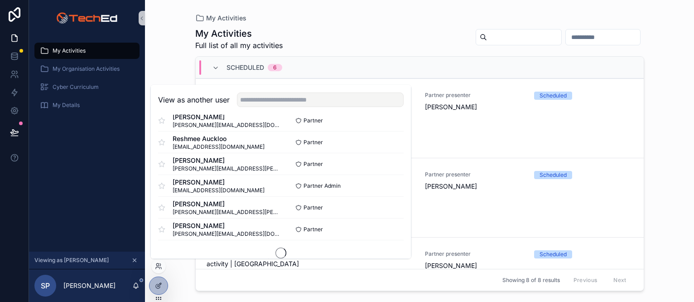
scroll to position [549, 0]
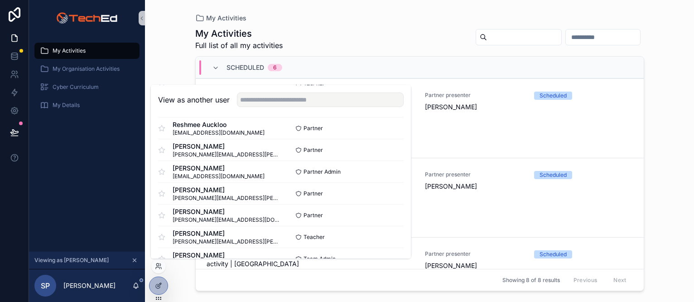
click at [689, 116] on div "My Activities My Activities Full list of all my activities Scheduled 6 [DATE] 1…" at bounding box center [419, 151] width 549 height 302
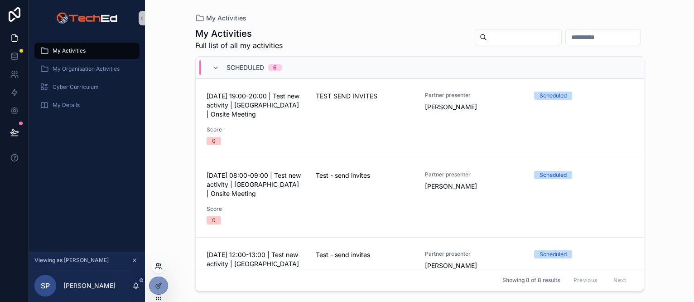
click at [158, 267] on icon at bounding box center [158, 268] width 4 height 2
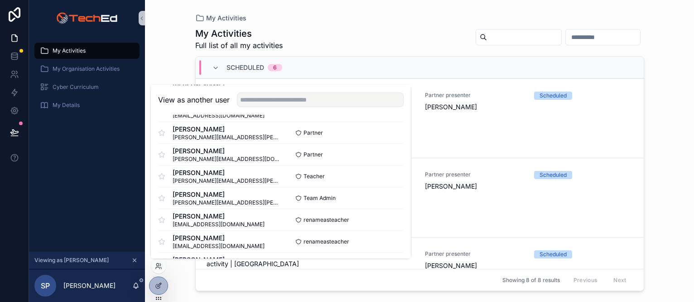
scroll to position [639, 0]
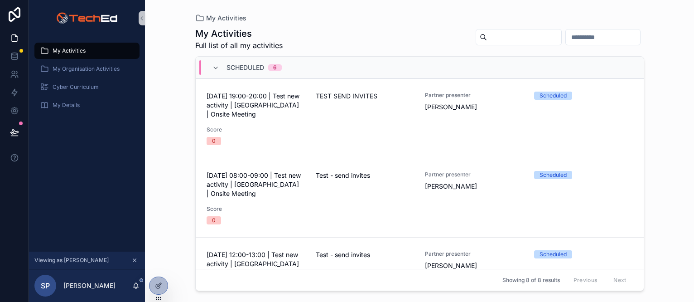
click at [134, 259] on icon "scrollable content" at bounding box center [134, 260] width 6 height 6
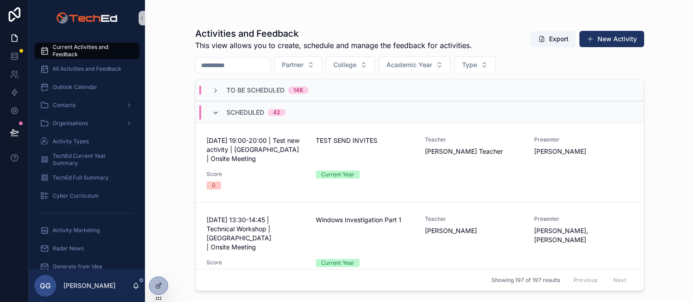
click at [214, 109] on icon "scrollable content" at bounding box center [215, 112] width 7 height 7
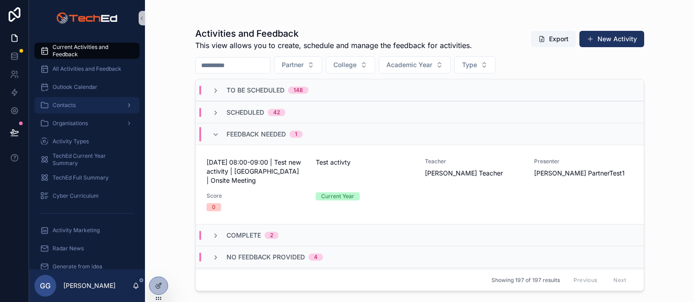
click at [78, 104] on div "Contacts" at bounding box center [87, 105] width 94 height 14
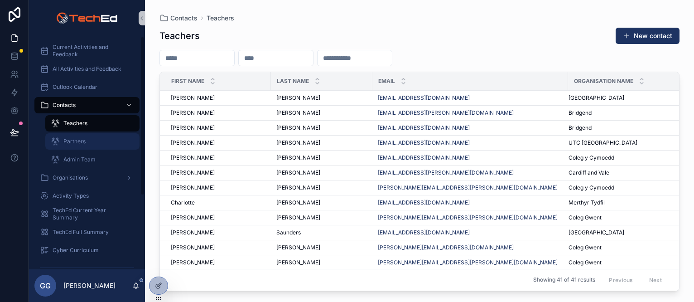
click at [101, 140] on div "Partners" at bounding box center [92, 141] width 83 height 14
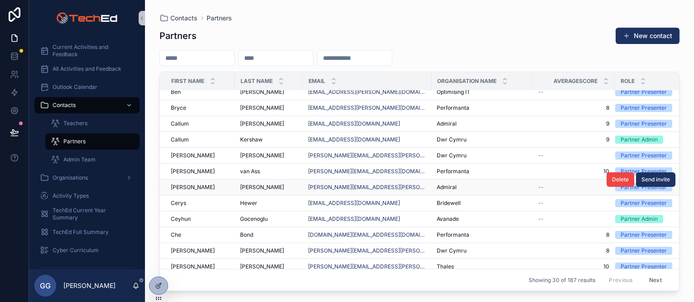
scroll to position [301, 0]
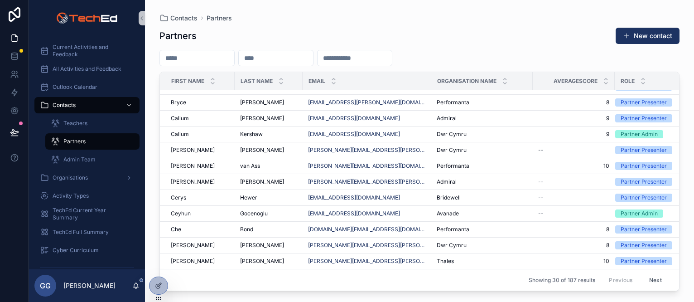
click at [651, 275] on button "Next" at bounding box center [655, 280] width 25 height 14
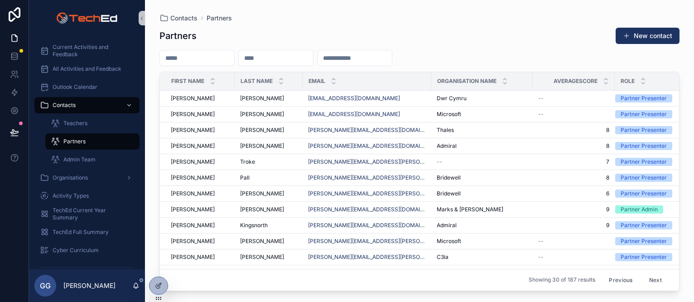
click at [651, 275] on button "Next" at bounding box center [655, 280] width 25 height 14
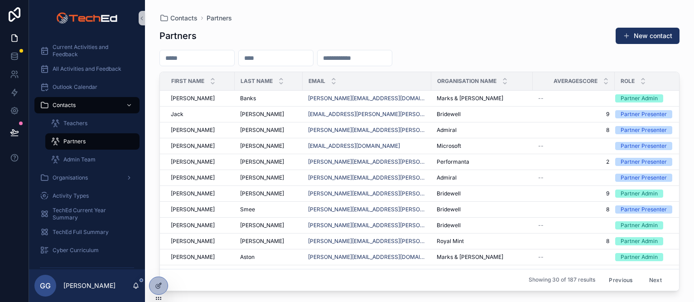
click at [169, 55] on input "scrollable content" at bounding box center [197, 58] width 74 height 13
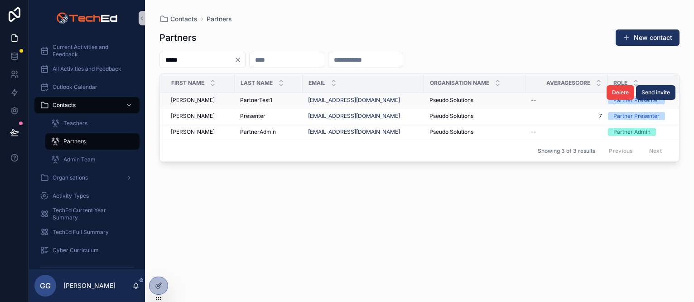
type input "*****"
drag, startPoint x: 422, startPoint y: 103, endPoint x: 307, endPoint y: 106, distance: 115.1
click at [307, 106] on td "[EMAIL_ADDRESS][DOMAIN_NAME]" at bounding box center [363, 100] width 121 height 16
drag, startPoint x: 307, startPoint y: 106, endPoint x: 349, endPoint y: 103, distance: 42.2
copy link "[EMAIL_ADDRESS][DOMAIN_NAME]"
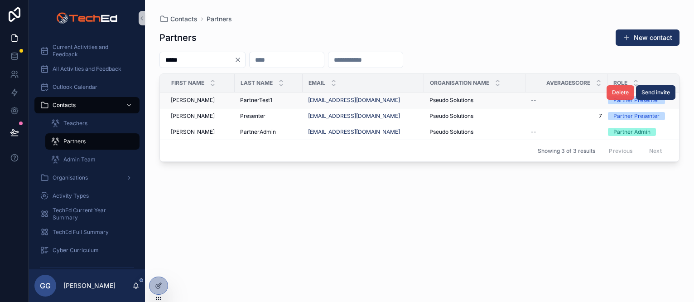
click at [615, 95] on span "Delete" at bounding box center [620, 92] width 17 height 7
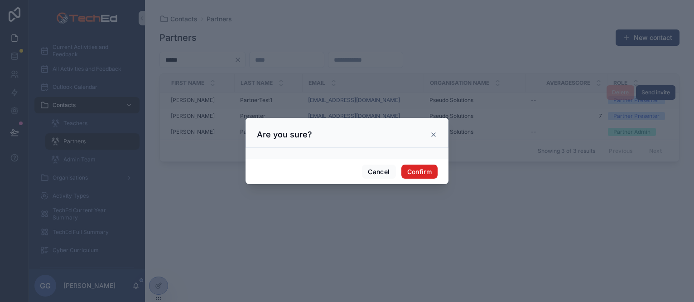
click at [424, 169] on button "Confirm" at bounding box center [419, 171] width 36 height 14
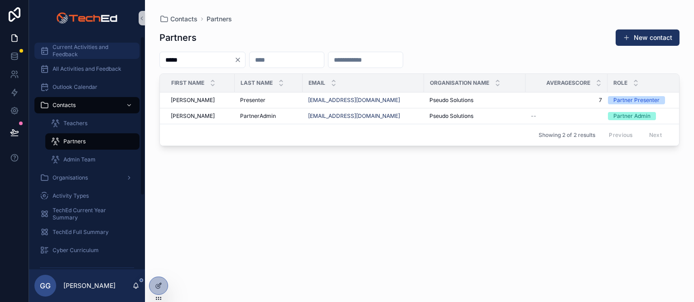
click at [83, 51] on span "Current Activities and Feedback" at bounding box center [92, 50] width 78 height 14
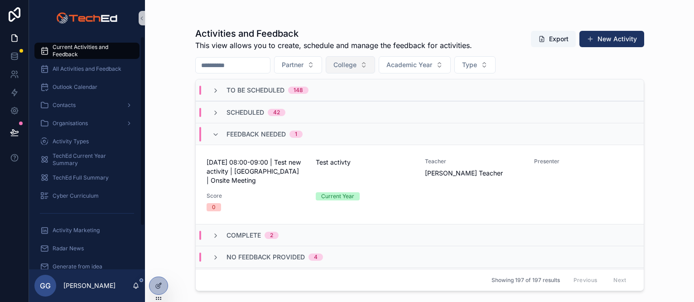
click at [357, 67] on span "College" at bounding box center [344, 64] width 23 height 9
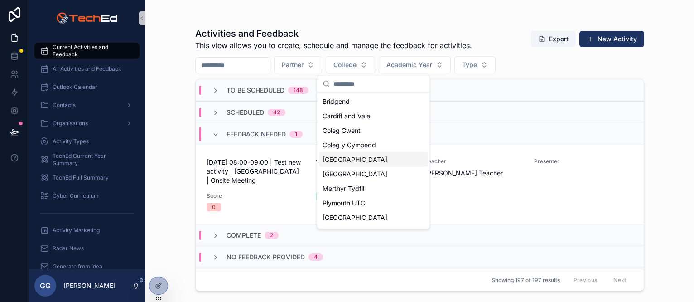
click at [345, 164] on span "[GEOGRAPHIC_DATA]" at bounding box center [355, 159] width 65 height 9
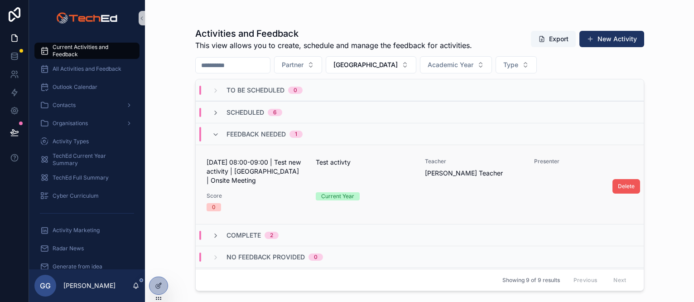
click at [618, 183] on span "Delete" at bounding box center [626, 186] width 17 height 7
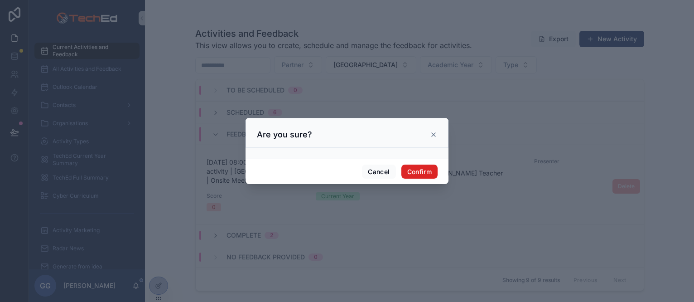
click at [417, 171] on button "Confirm" at bounding box center [419, 171] width 36 height 14
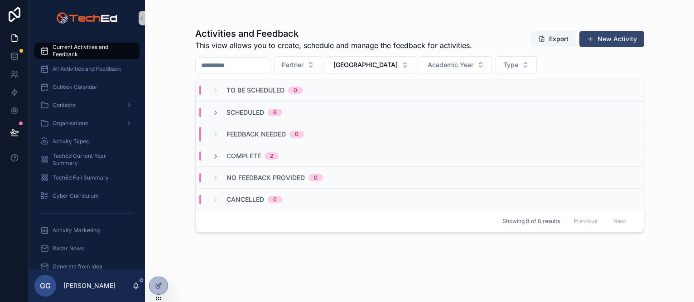
click at [612, 39] on button "New Activity" at bounding box center [611, 39] width 65 height 16
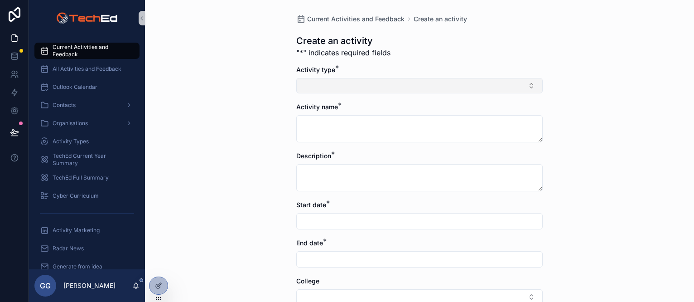
click at [434, 86] on button "Select Button" at bounding box center [419, 85] width 246 height 15
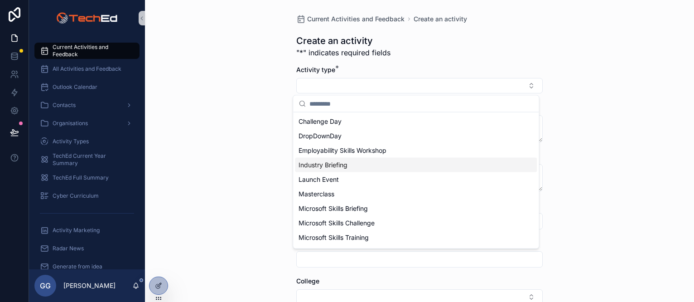
click at [250, 125] on div "Current Activities and Feedback Create an activity Create an activity "*" indic…" at bounding box center [419, 151] width 549 height 302
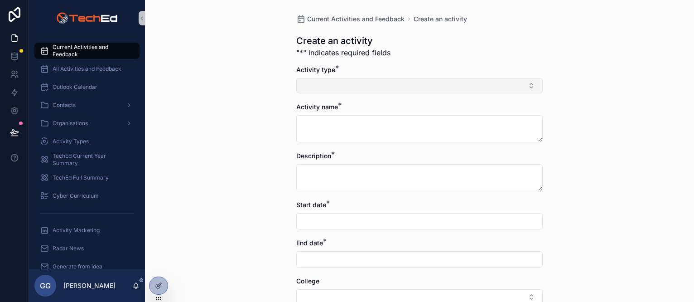
click at [419, 87] on button "Select Button" at bounding box center [419, 85] width 246 height 15
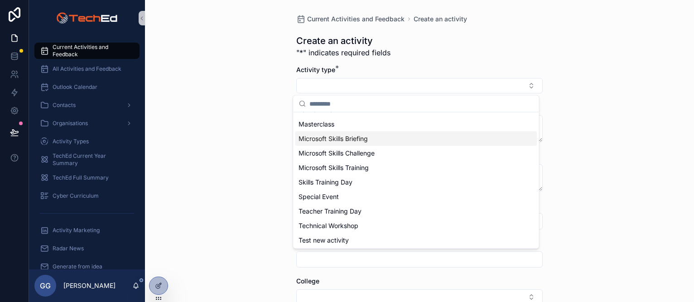
scroll to position [71, 0]
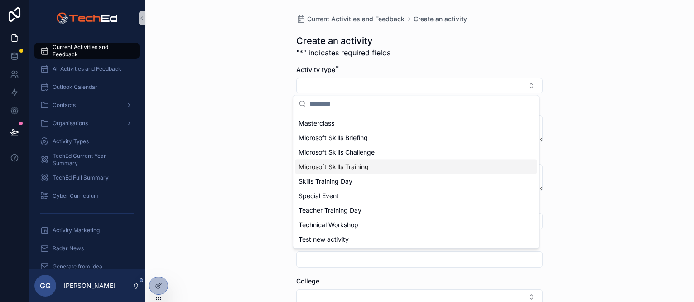
click at [254, 154] on div "Current Activities and Feedback Create an activity Create an activity "*" indic…" at bounding box center [419, 151] width 549 height 302
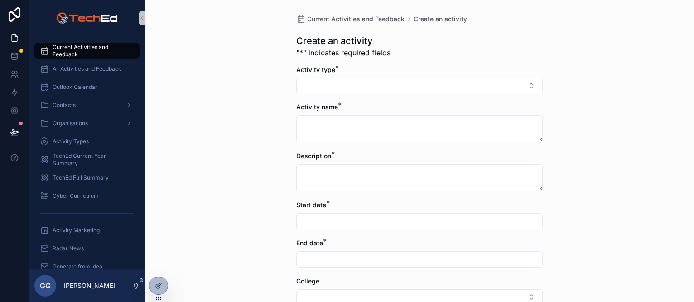
scroll to position [91, 0]
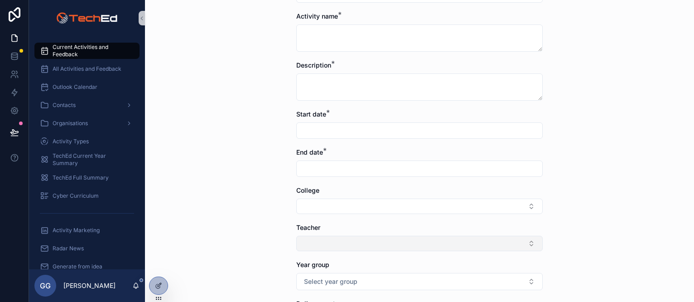
click at [341, 246] on button "Select Button" at bounding box center [419, 243] width 246 height 15
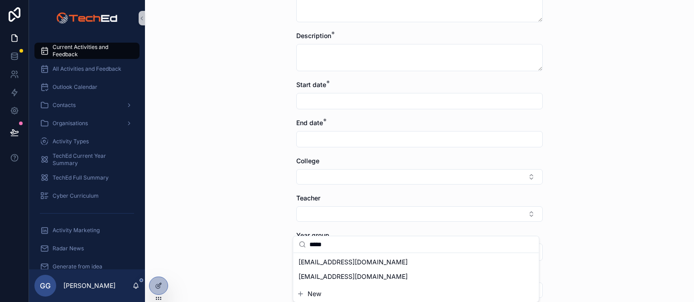
scroll to position [136, 0]
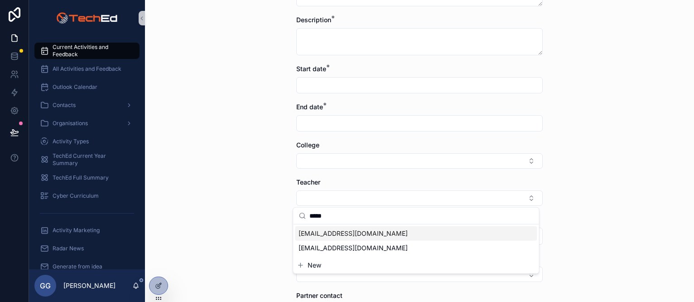
type input "*****"
click at [434, 236] on div "[EMAIL_ADDRESS][DOMAIN_NAME]" at bounding box center [416, 233] width 242 height 14
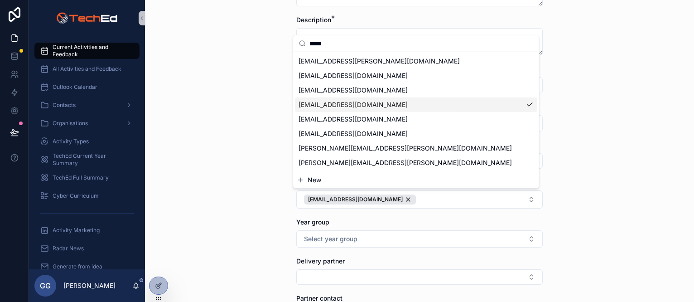
drag, startPoint x: 421, startPoint y: 104, endPoint x: 372, endPoint y: 106, distance: 49.0
click at [372, 106] on div "[EMAIL_ADDRESS][DOMAIN_NAME]" at bounding box center [416, 104] width 242 height 14
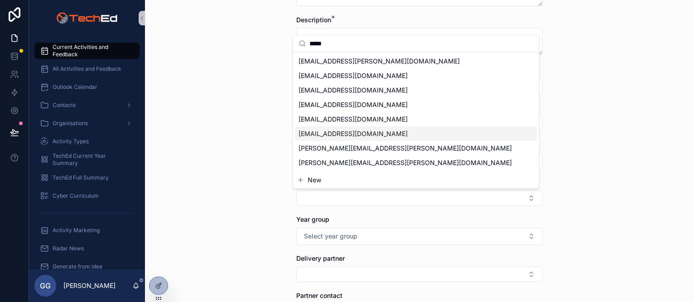
scroll to position [227, 0]
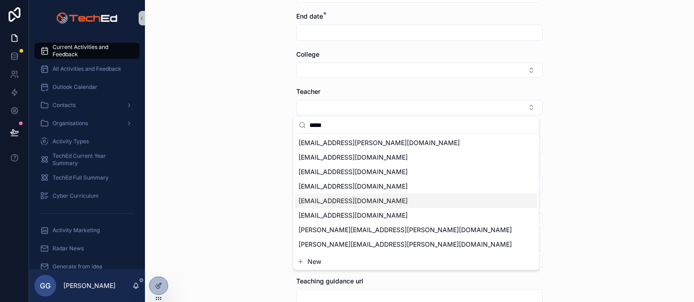
click at [252, 162] on div "Current Activities and Feedback Create an activity Create an activity "*" indic…" at bounding box center [419, 151] width 549 height 302
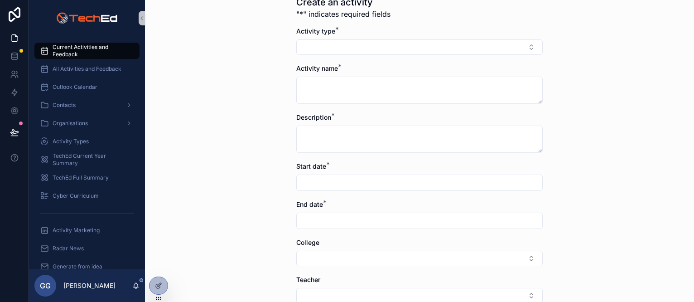
scroll to position [0, 0]
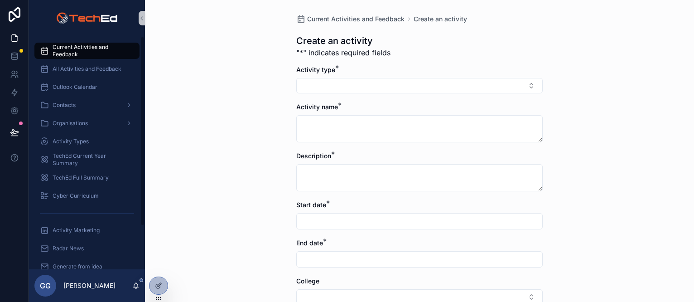
click at [98, 44] on span "Current Activities and Feedback" at bounding box center [92, 50] width 78 height 14
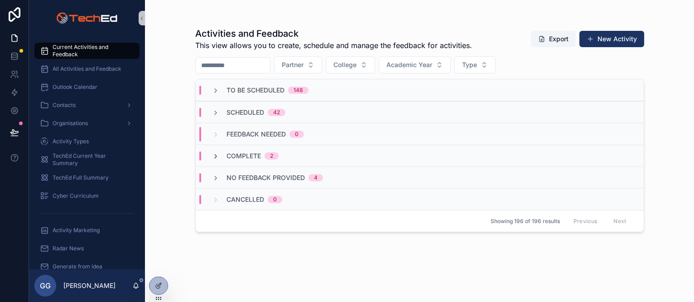
click at [217, 156] on icon "scrollable content" at bounding box center [215, 156] width 7 height 7
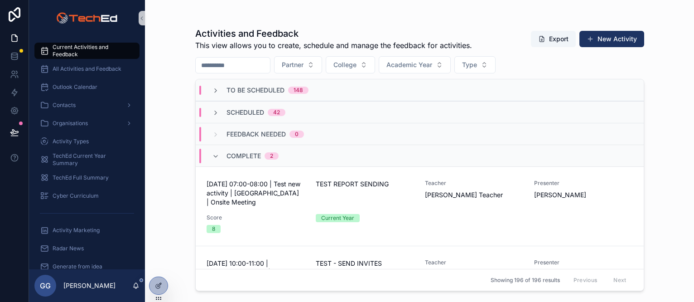
click at [217, 156] on icon "scrollable content" at bounding box center [215, 156] width 7 height 7
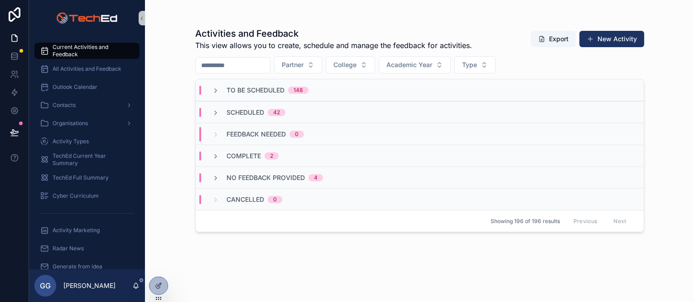
click at [220, 179] on div "No Feedback Provided 4" at bounding box center [267, 177] width 111 height 9
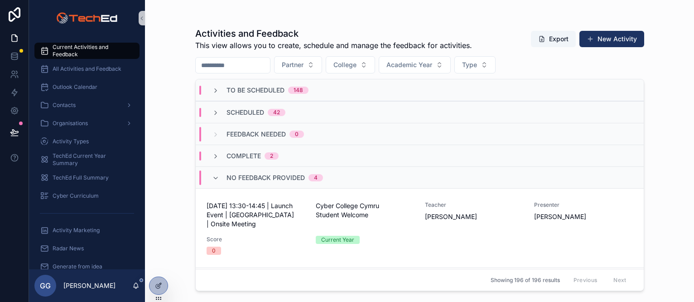
click at [220, 179] on div "No Feedback Provided 4" at bounding box center [267, 177] width 111 height 14
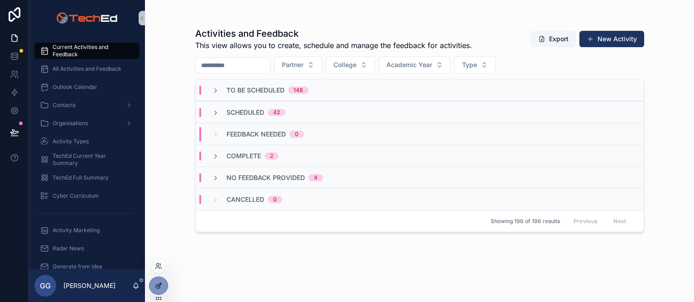
click at [159, 282] on icon at bounding box center [158, 285] width 7 height 7
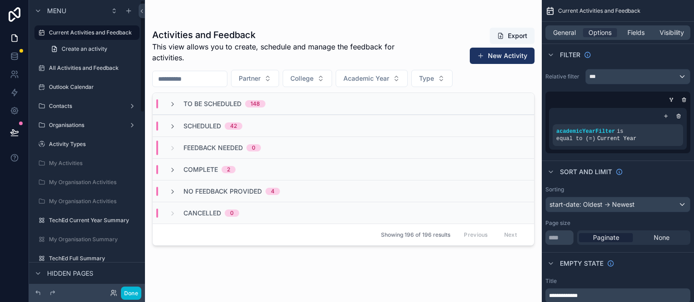
click at [118, 292] on div "Done" at bounding box center [123, 292] width 36 height 13
click at [132, 293] on button "Done" at bounding box center [131, 292] width 20 height 13
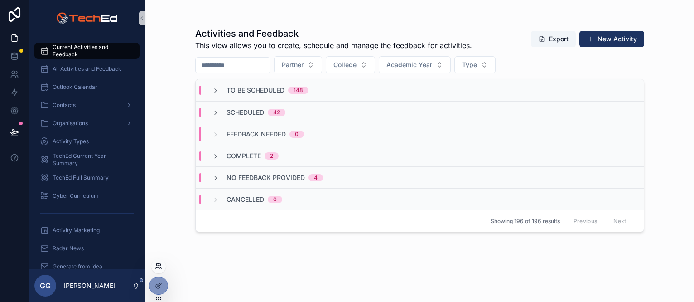
drag, startPoint x: 154, startPoint y: 261, endPoint x: 161, endPoint y: 263, distance: 6.6
click at [156, 261] on div at bounding box center [158, 266] width 14 height 14
click at [156, 265] on icon at bounding box center [157, 264] width 2 height 2
click at [11, 76] on icon at bounding box center [13, 77] width 5 height 2
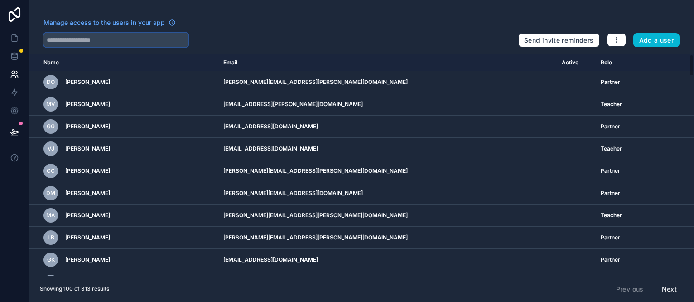
click at [74, 43] on input "text" at bounding box center [115, 40] width 145 height 14
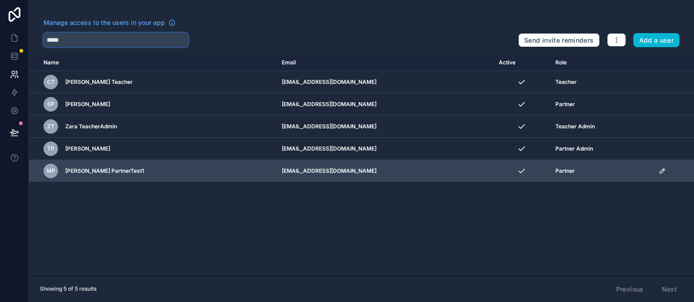
type input "*****"
click at [661, 173] on icon "scrollable content" at bounding box center [662, 170] width 7 height 7
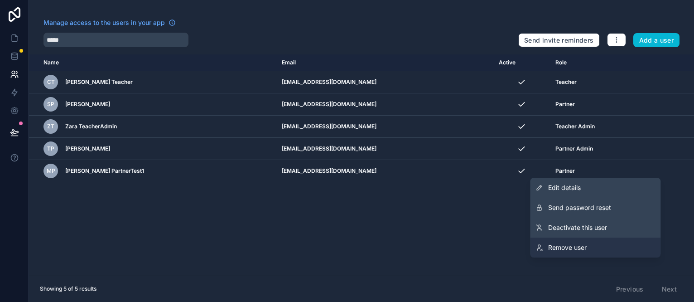
click at [595, 249] on link "Remove user" at bounding box center [595, 247] width 130 height 20
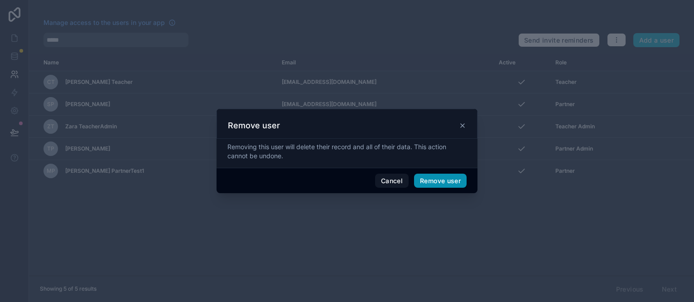
click at [446, 184] on button "Remove user" at bounding box center [440, 181] width 53 height 14
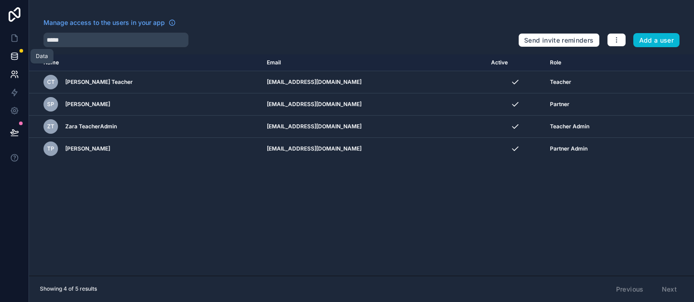
click at [19, 57] on link at bounding box center [14, 56] width 29 height 18
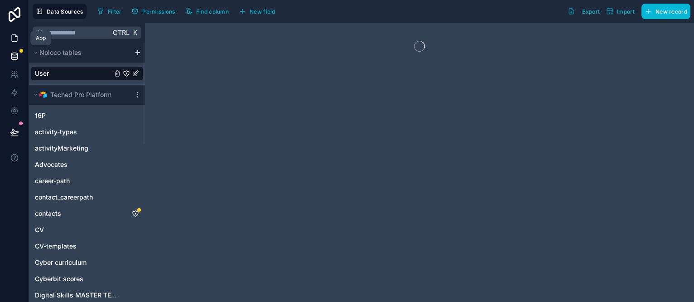
click at [14, 39] on icon at bounding box center [14, 38] width 9 height 9
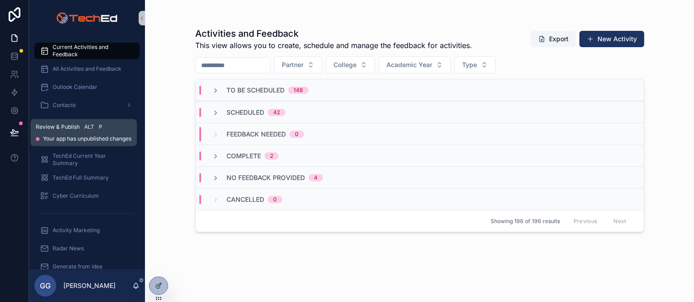
click at [14, 133] on icon at bounding box center [14, 132] width 9 height 9
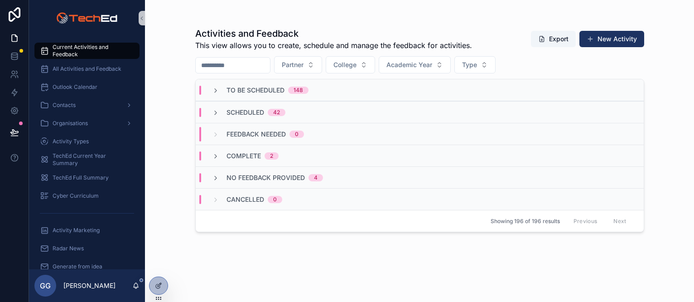
click at [319, 238] on div "Activities and Feedback This view allows you to create, schedule and manage the…" at bounding box center [419, 156] width 449 height 269
click at [155, 285] on icon at bounding box center [158, 285] width 7 height 7
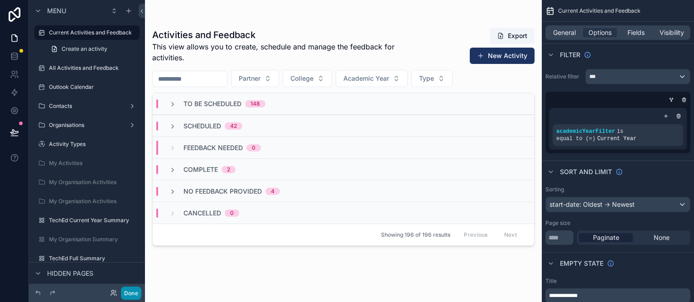
click at [132, 294] on button "Done" at bounding box center [131, 292] width 20 height 13
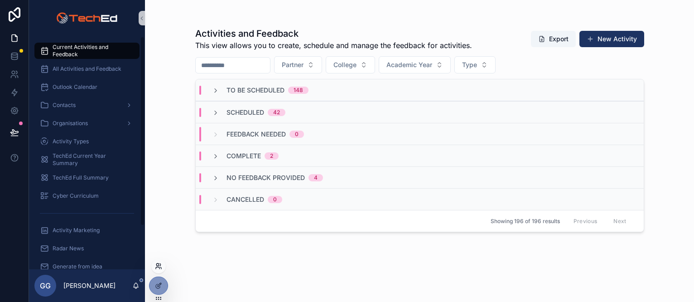
click at [158, 266] on icon at bounding box center [158, 265] width 7 height 7
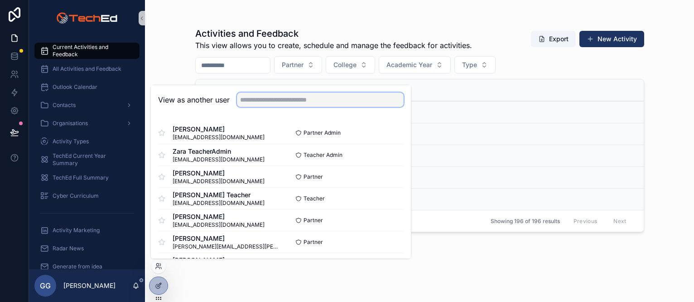
click at [253, 100] on input "text" at bounding box center [320, 99] width 167 height 14
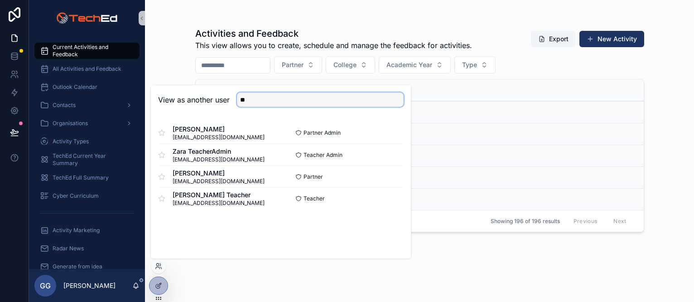
type input "*"
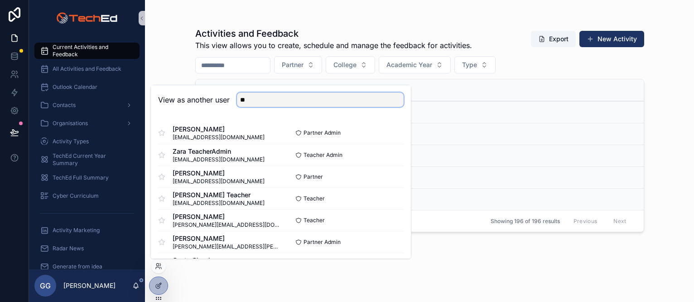
type input "*"
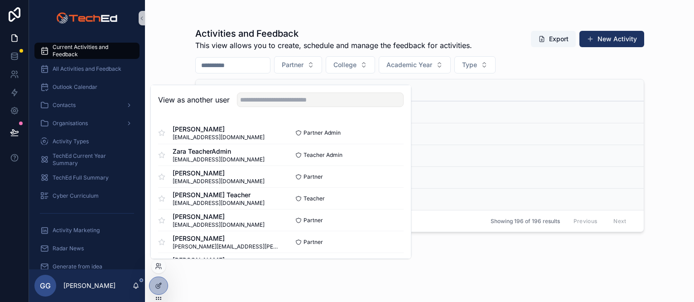
click at [188, 12] on div "Activities and Feedback This view allows you to create, schedule and manage the…" at bounding box center [419, 145] width 463 height 291
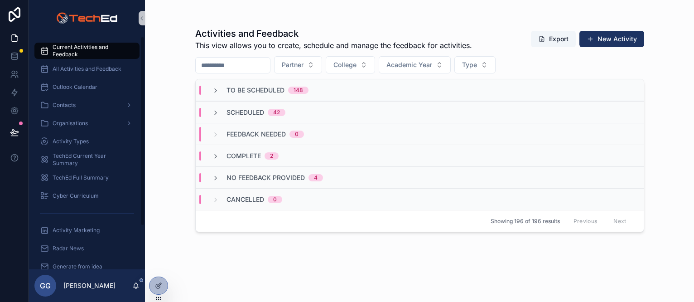
click at [82, 43] on span "Current Activities and Feedback" at bounding box center [92, 50] width 78 height 14
